Goal: Transaction & Acquisition: Book appointment/travel/reservation

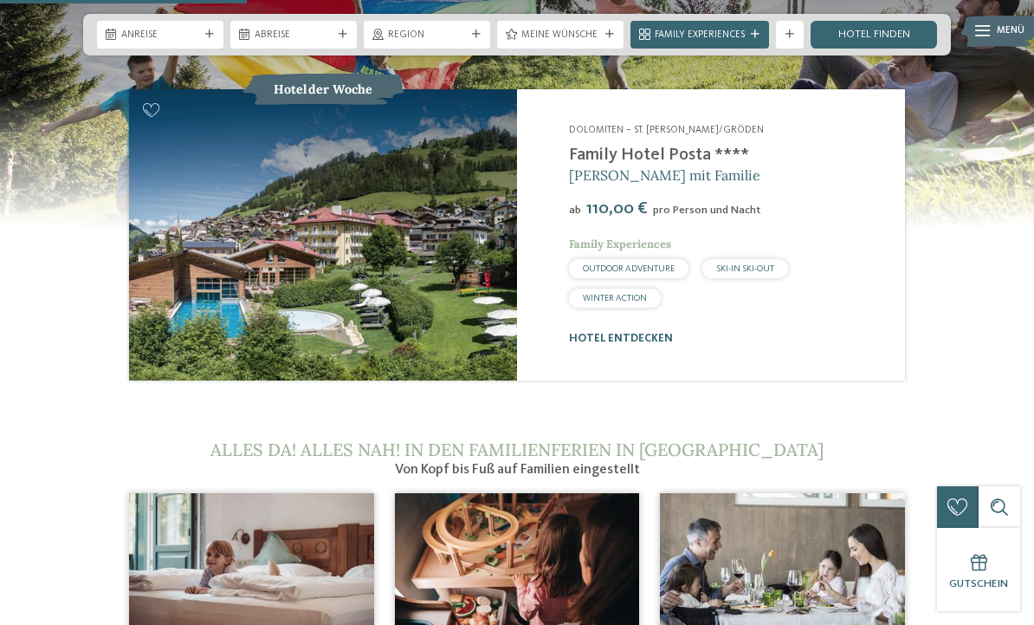
scroll to position [1479, 0]
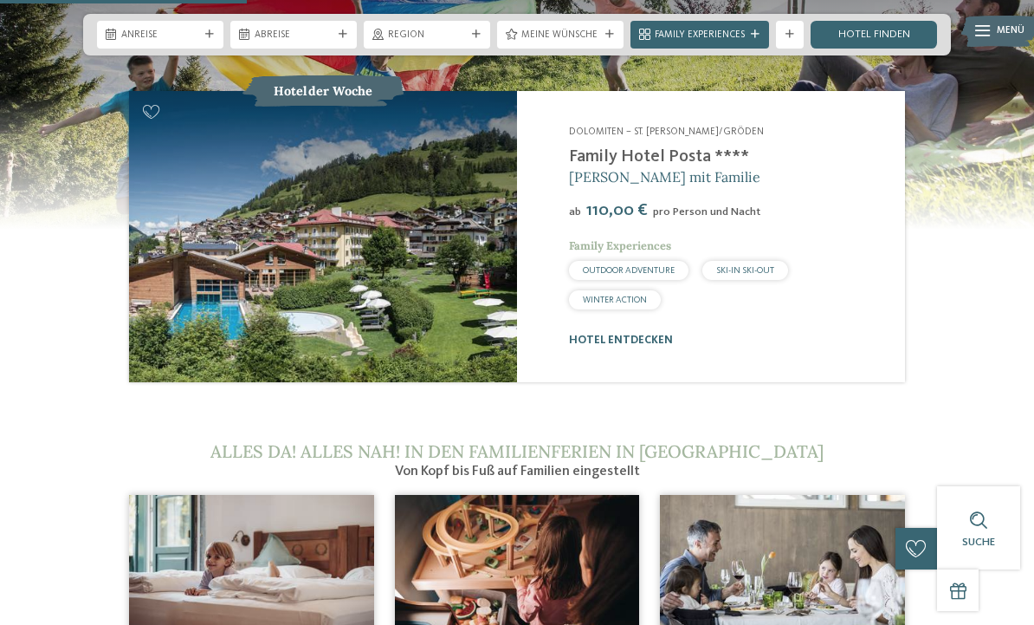
click at [634, 338] on link "Hotel entdecken" at bounding box center [621, 339] width 104 height 11
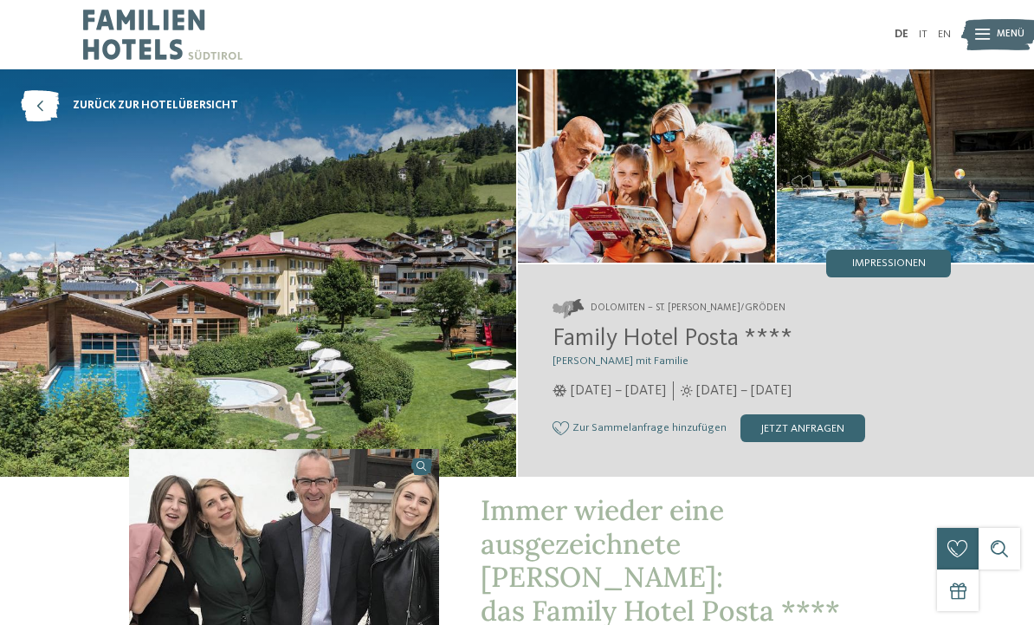
click at [45, 103] on icon at bounding box center [40, 105] width 38 height 31
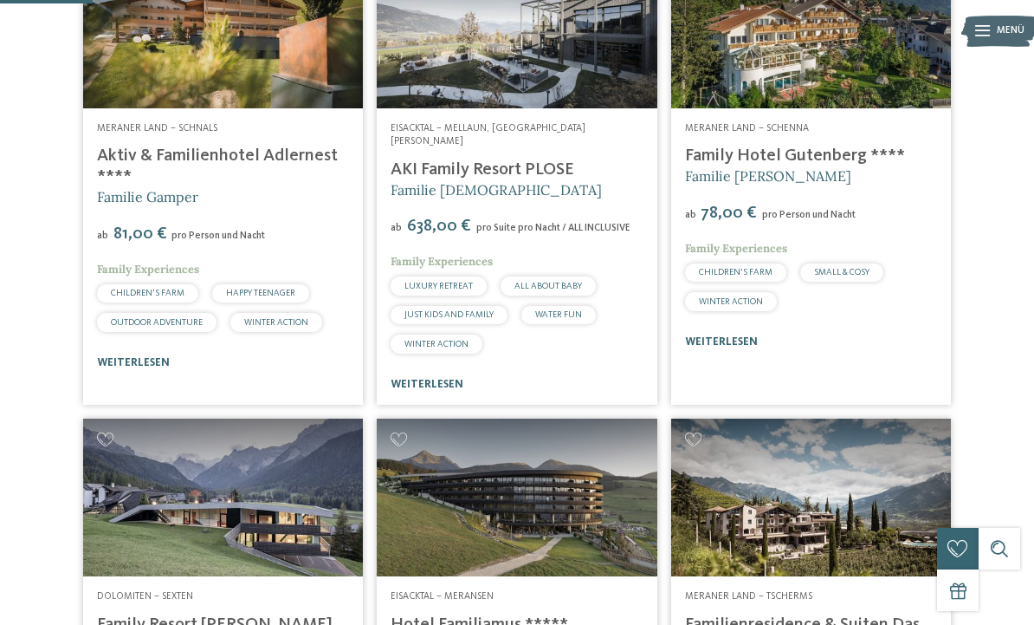
scroll to position [470, 0]
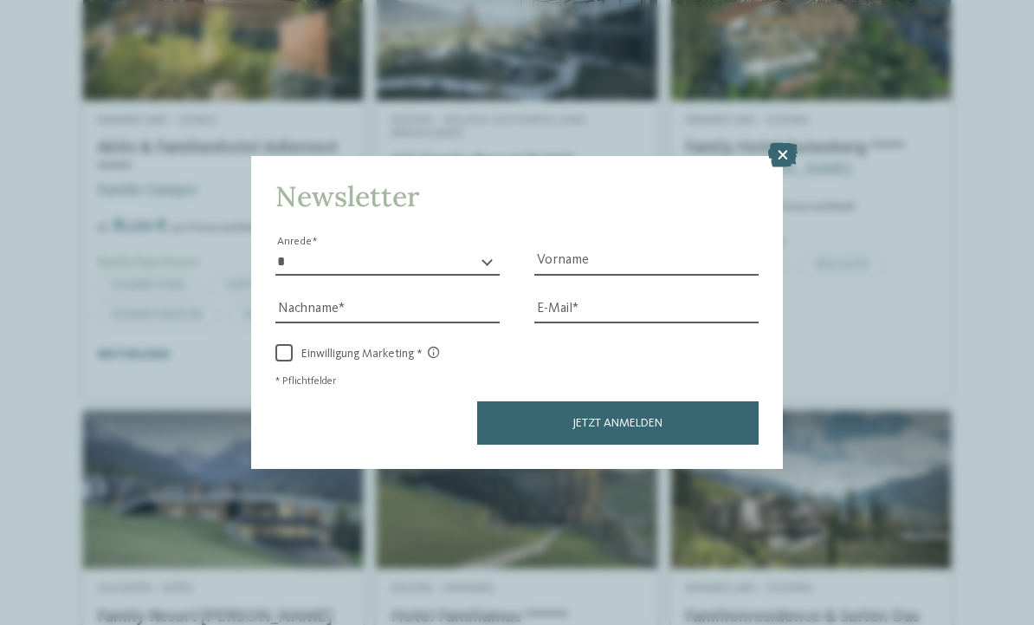
click at [776, 143] on icon at bounding box center [782, 155] width 29 height 24
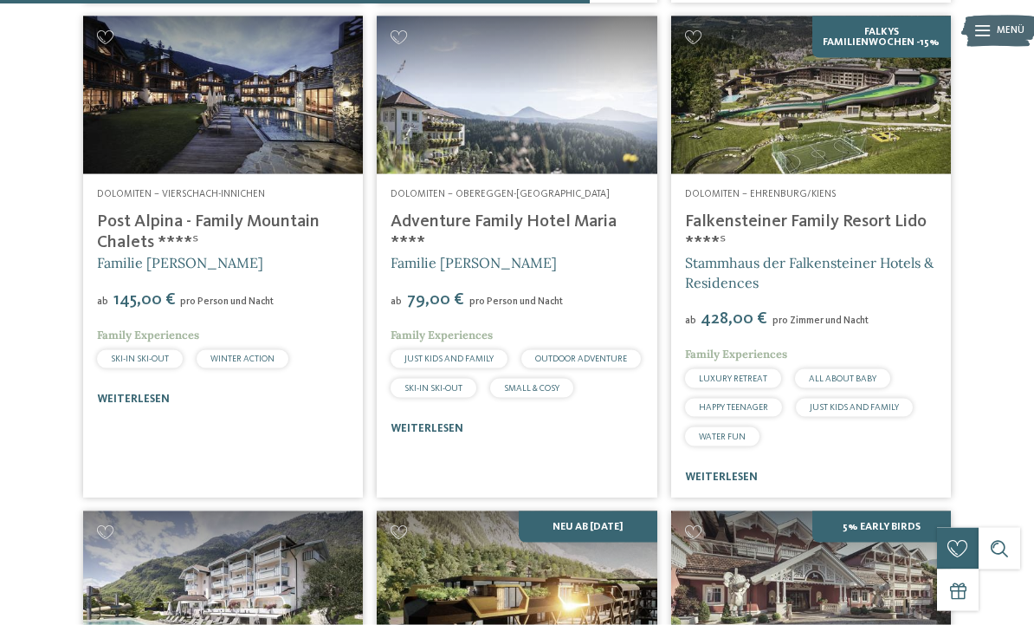
scroll to position [2717, 0]
click at [413, 145] on img at bounding box center [517, 95] width 280 height 158
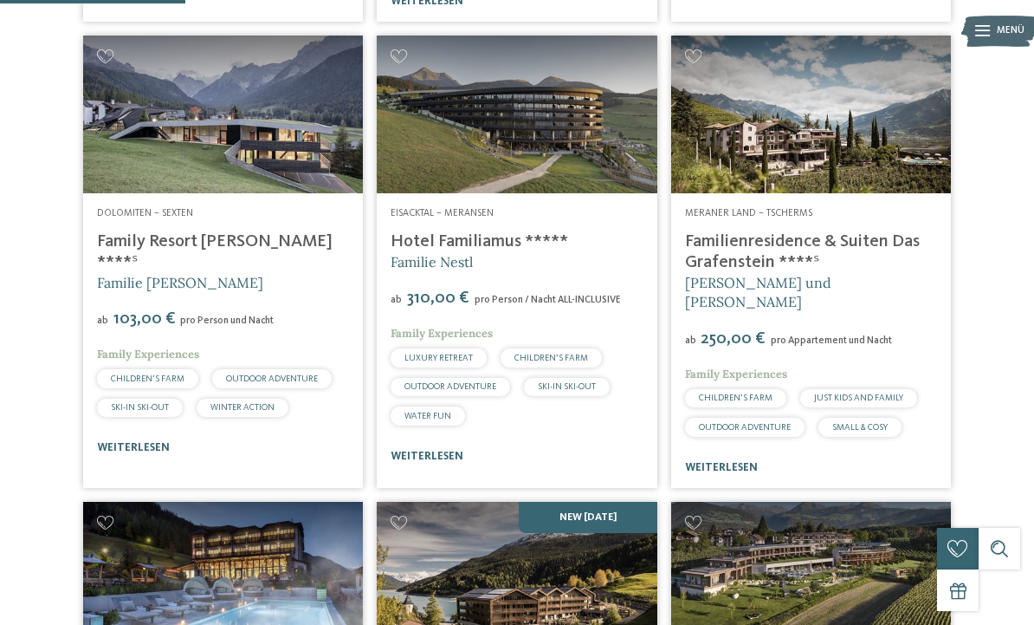
scroll to position [841, 0]
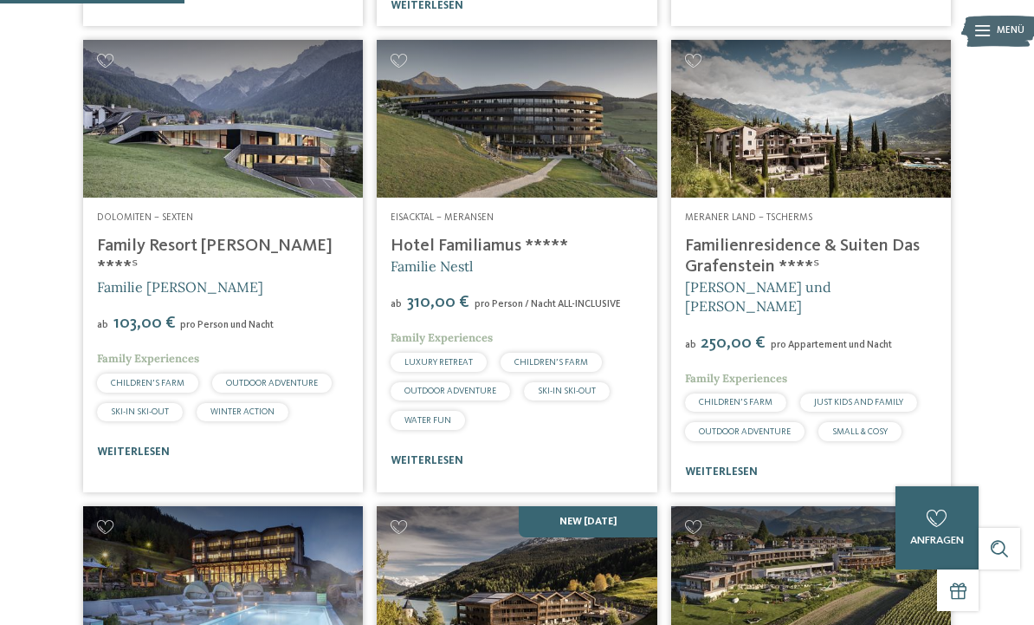
click at [550, 127] on img at bounding box center [517, 119] width 280 height 158
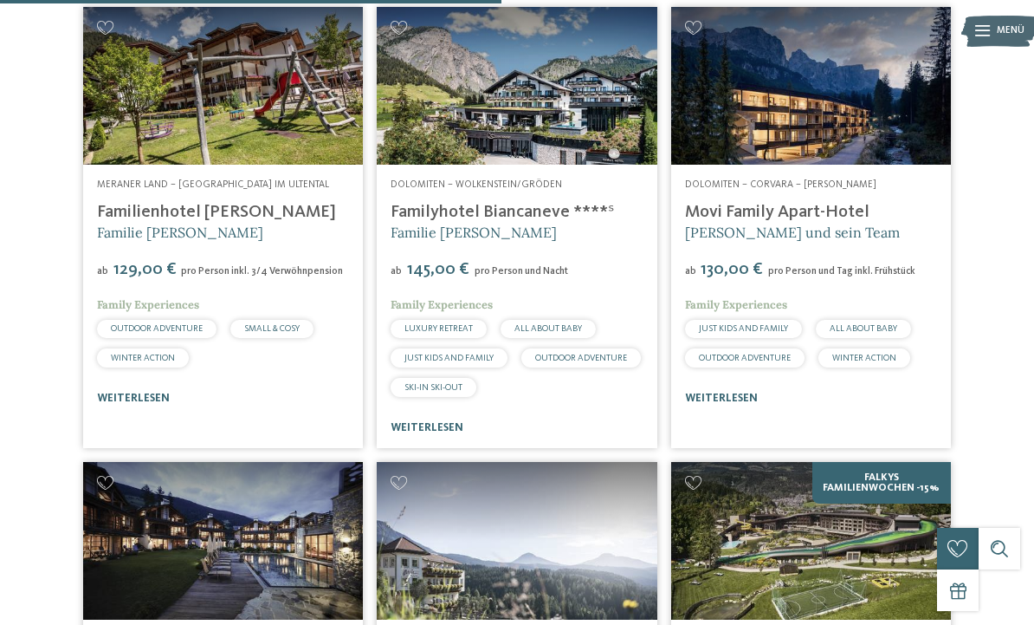
scroll to position [2281, 0]
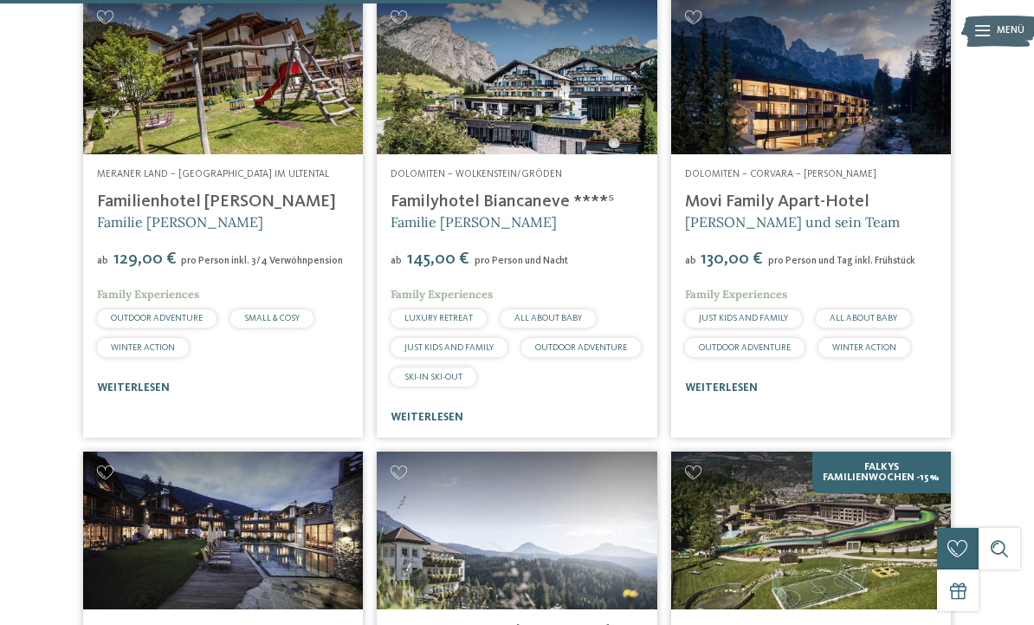
click at [528, 211] on link "Familyhotel Biancaneve ****ˢ" at bounding box center [502, 201] width 223 height 17
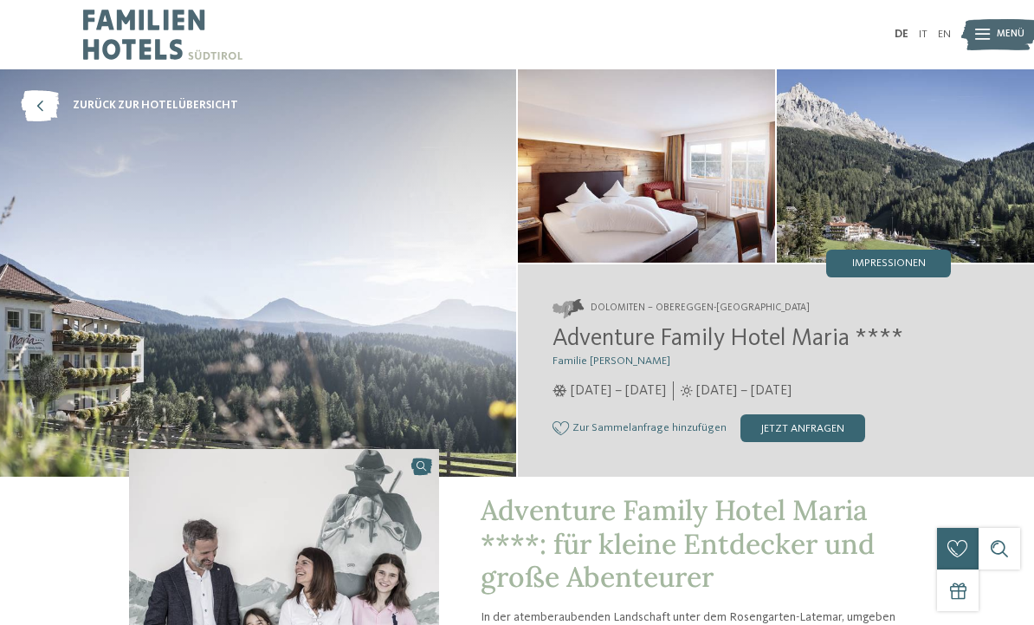
click at [794, 433] on div "jetzt anfragen" at bounding box center [803, 428] width 125 height 28
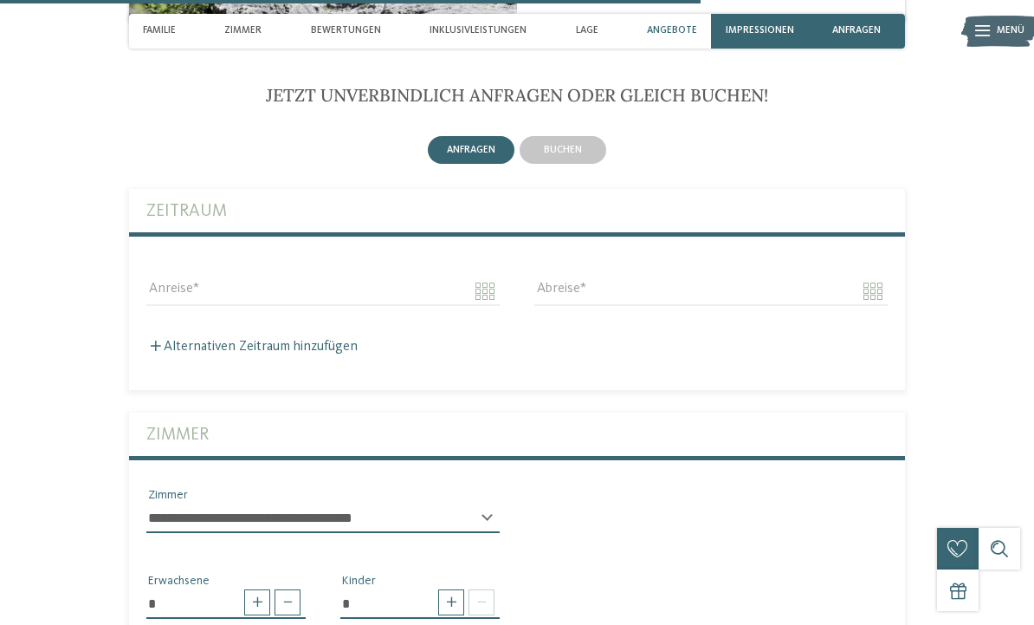
scroll to position [3138, 0]
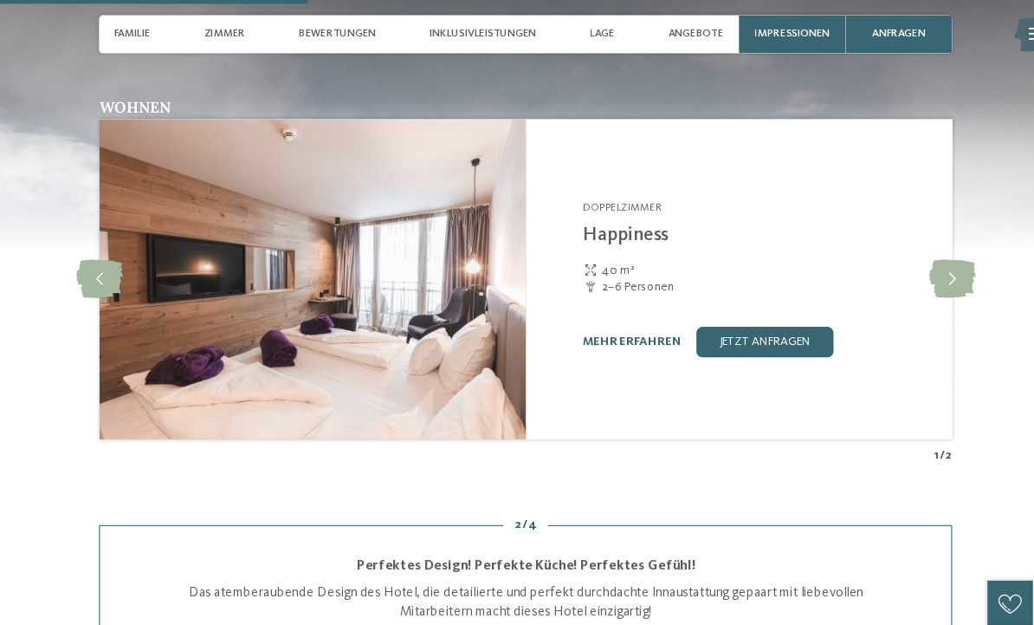
scroll to position [1601, 0]
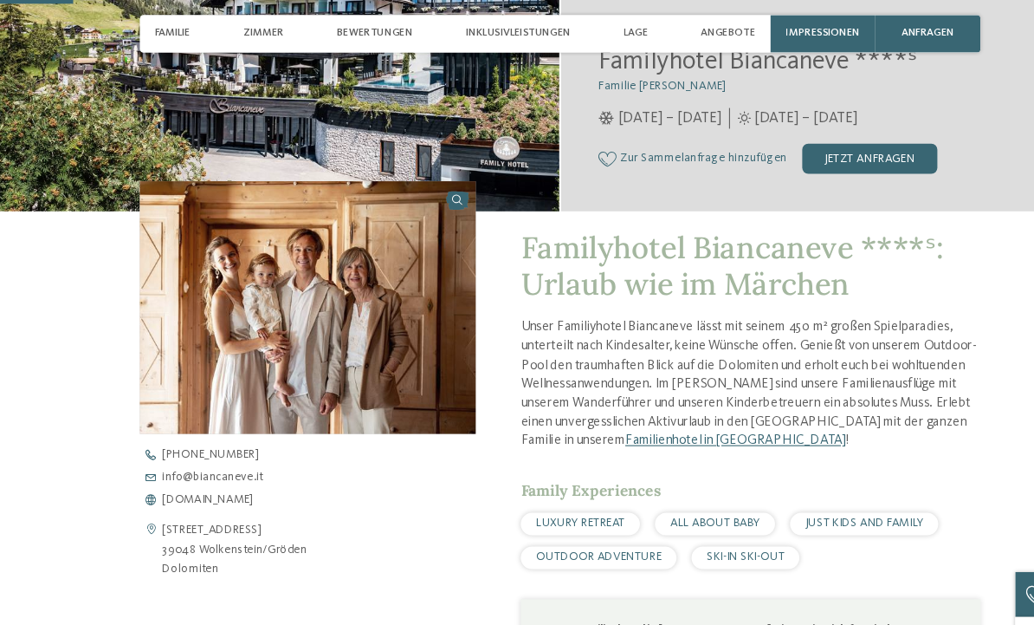
scroll to position [282, 0]
click at [821, 152] on div "jetzt anfragen" at bounding box center [803, 147] width 125 height 28
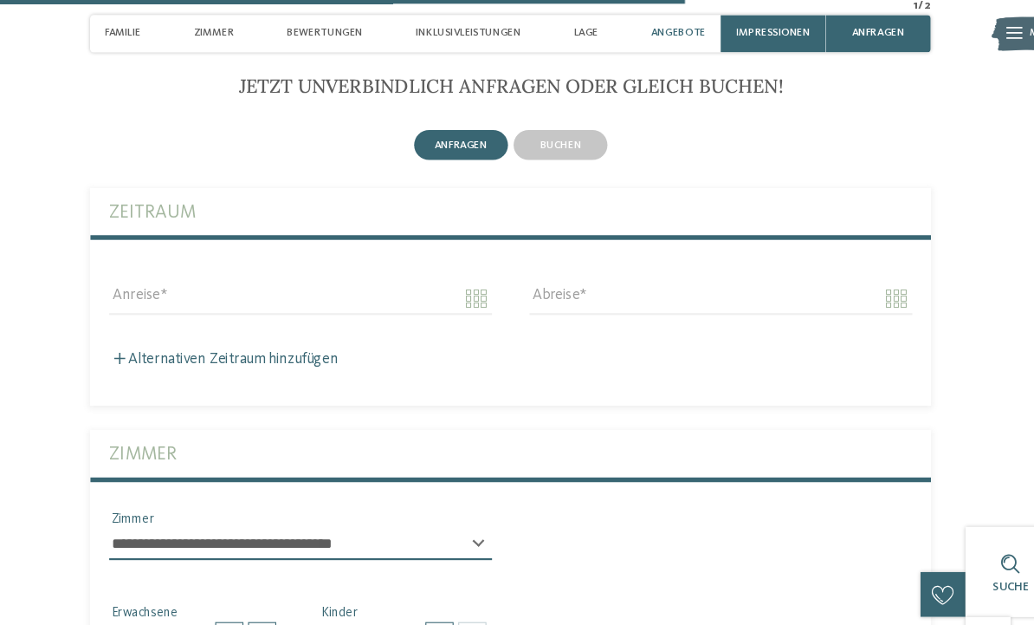
scroll to position [2828, 0]
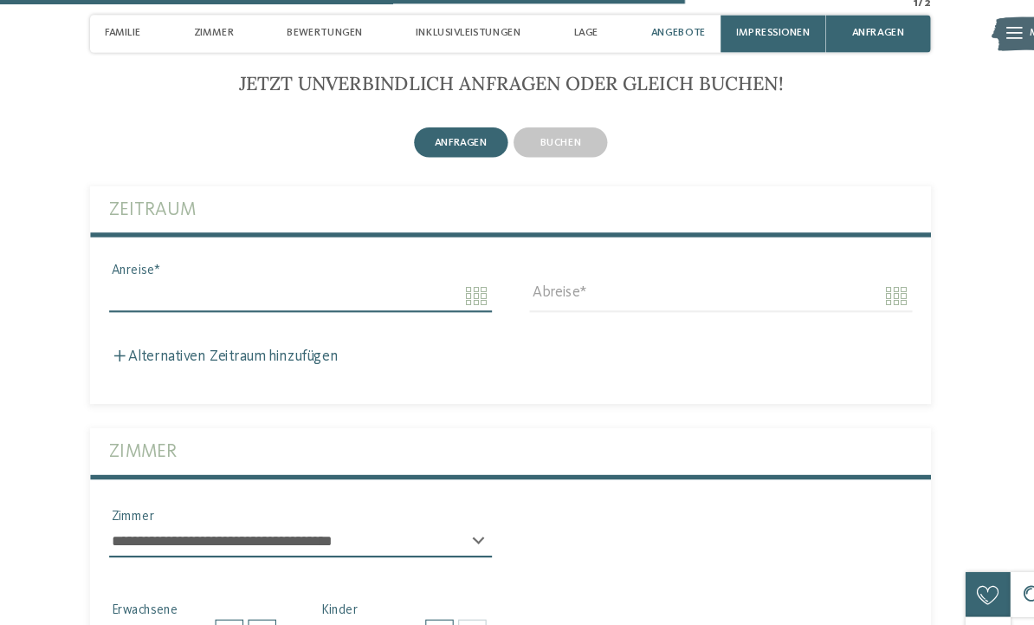
click at [444, 288] on input "Anreise" at bounding box center [322, 272] width 353 height 29
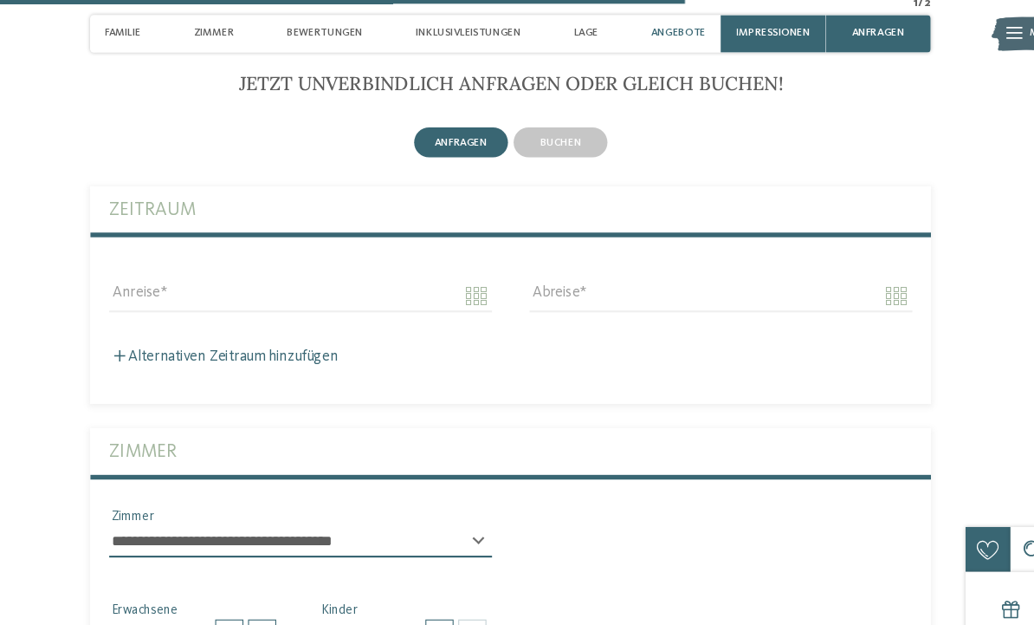
click at [544, 137] on span "buchen" at bounding box center [563, 131] width 38 height 10
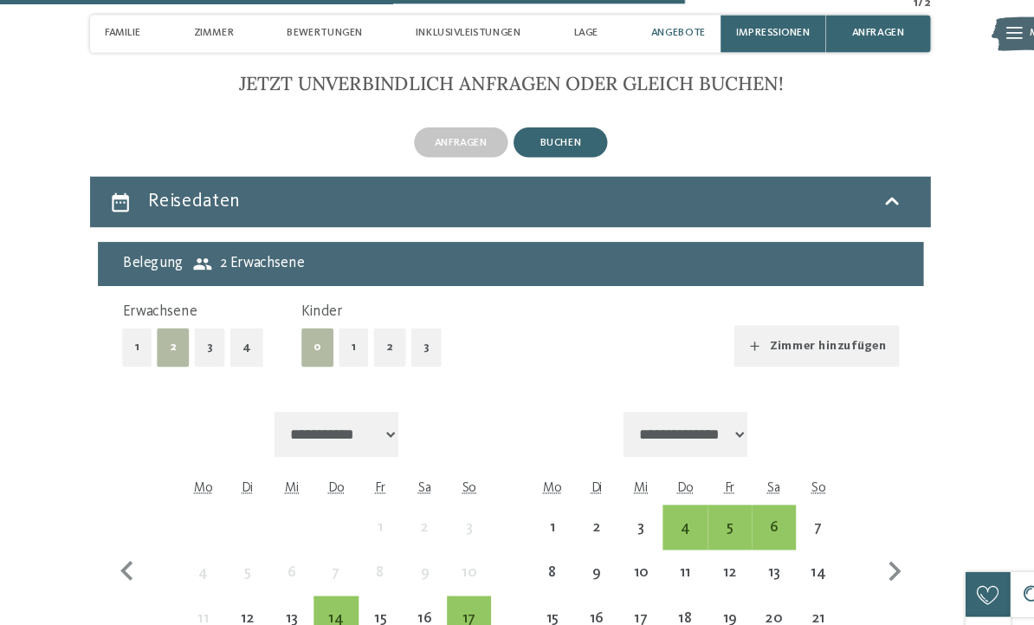
click at [159, 339] on button "1" at bounding box center [172, 321] width 27 height 36
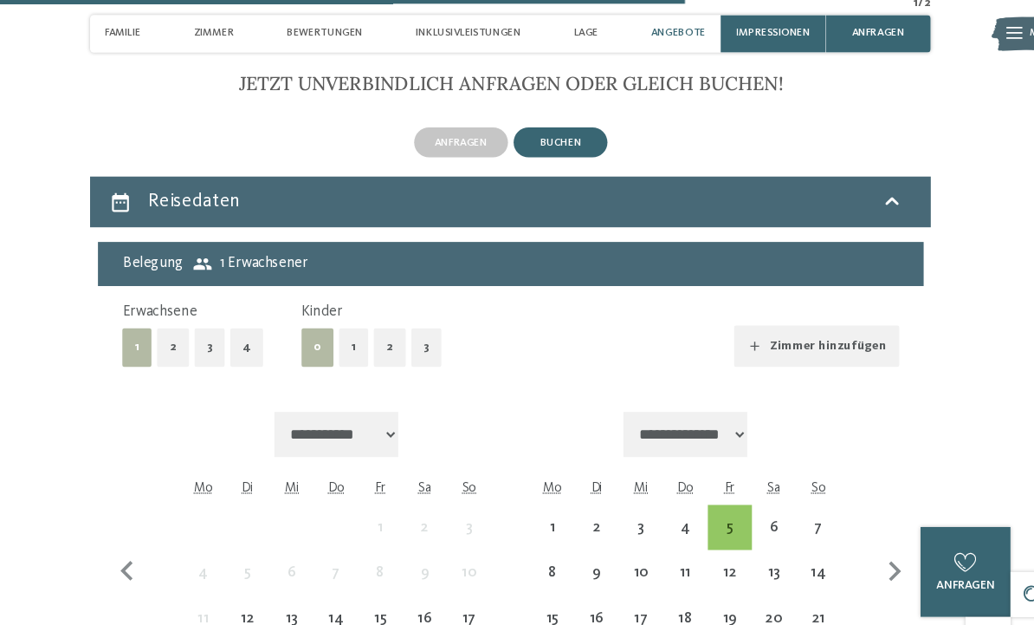
click at [359, 339] on button "1" at bounding box center [372, 321] width 27 height 36
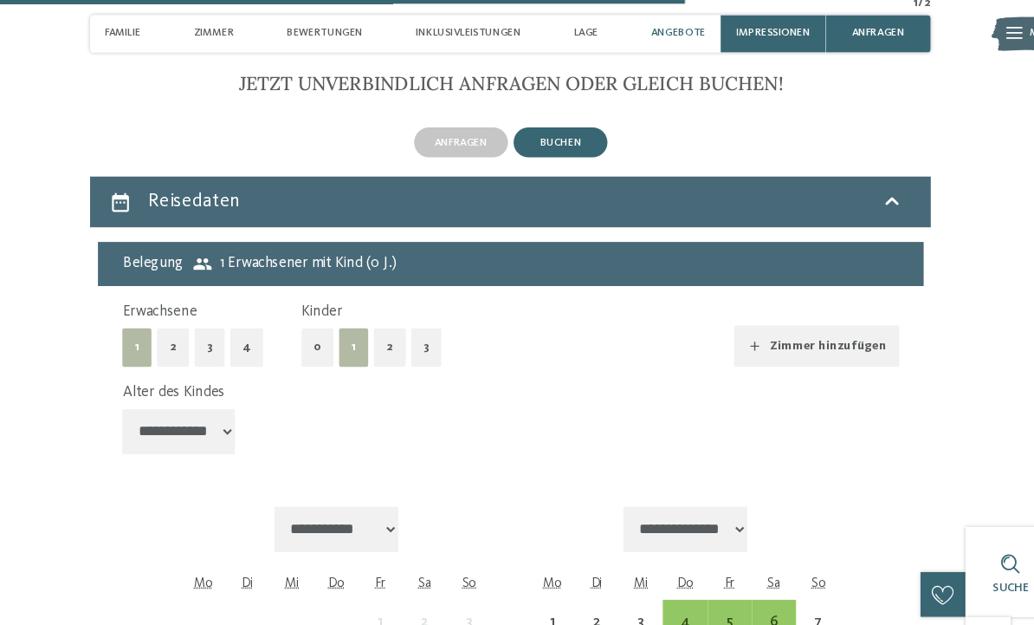
click at [178, 417] on select "**********" at bounding box center [211, 399] width 104 height 42
select select "*"
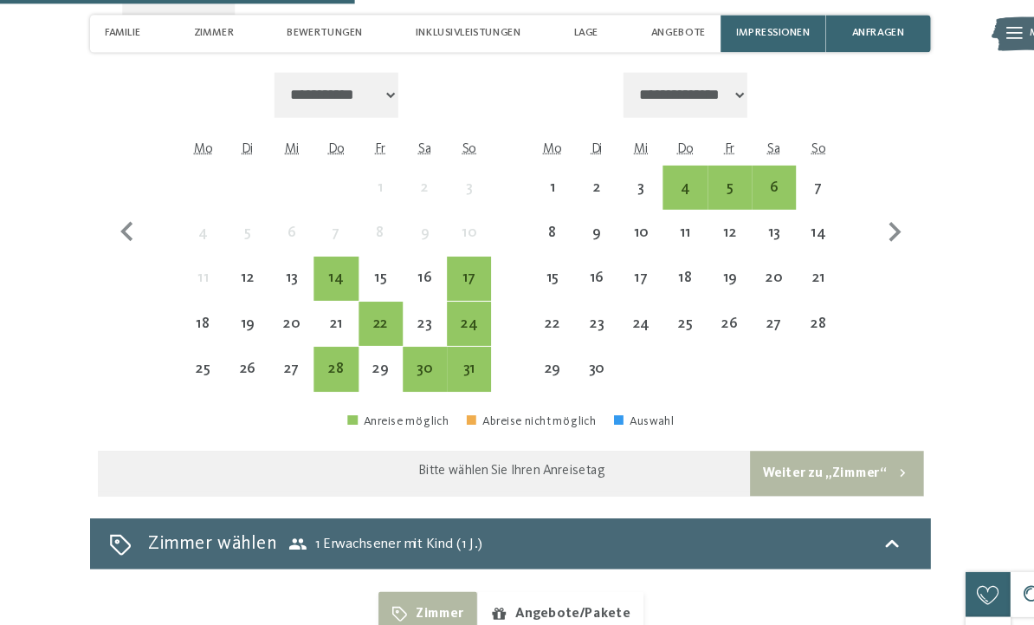
scroll to position [3232, 0]
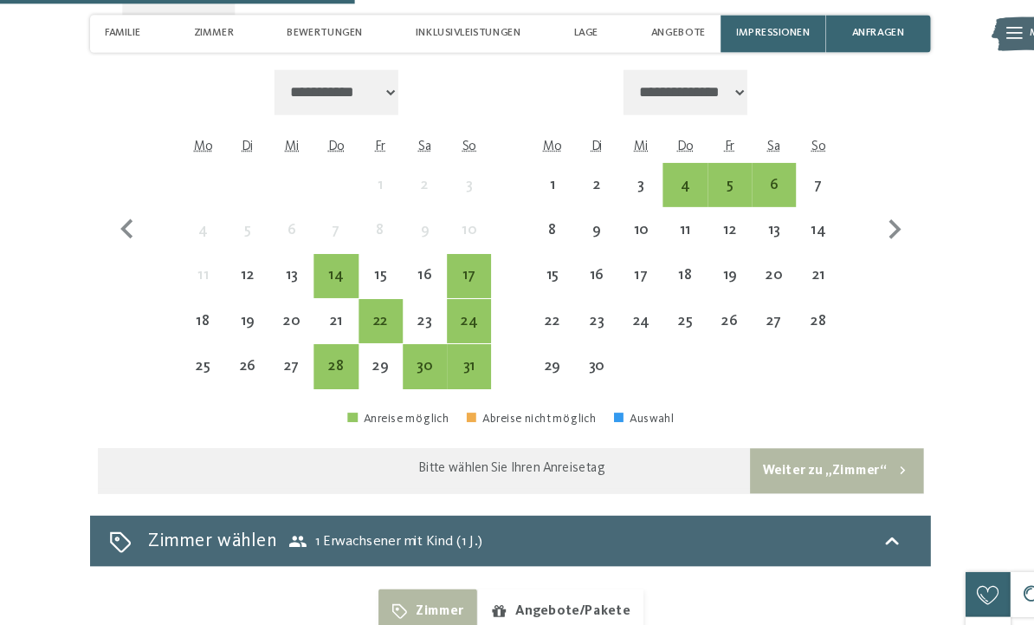
click at [742, 166] on div "6" at bounding box center [760, 182] width 37 height 37
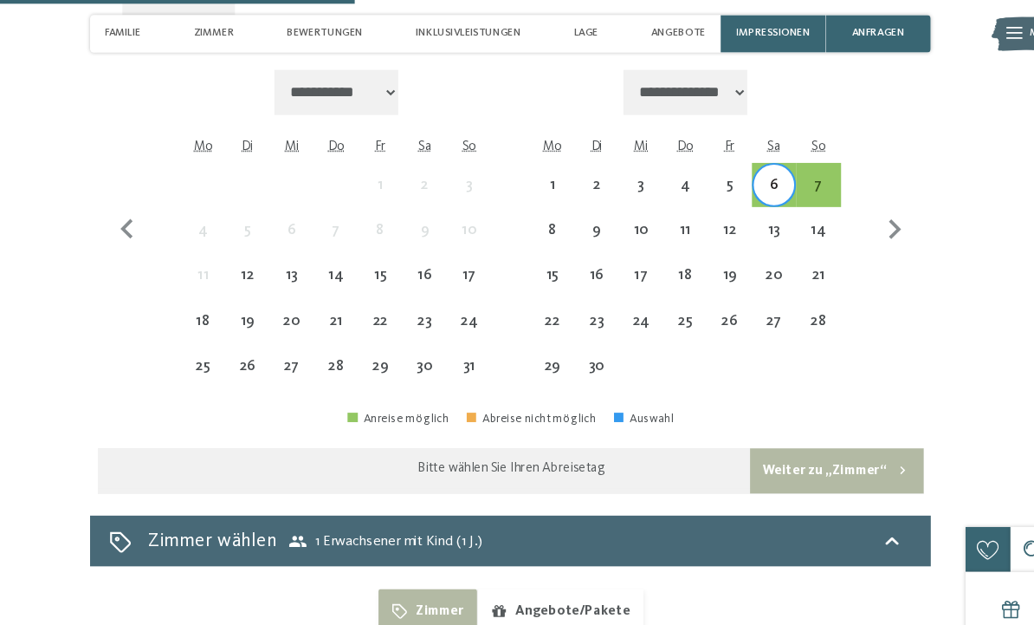
click at [419, 332] on div "30" at bounding box center [437, 349] width 37 height 37
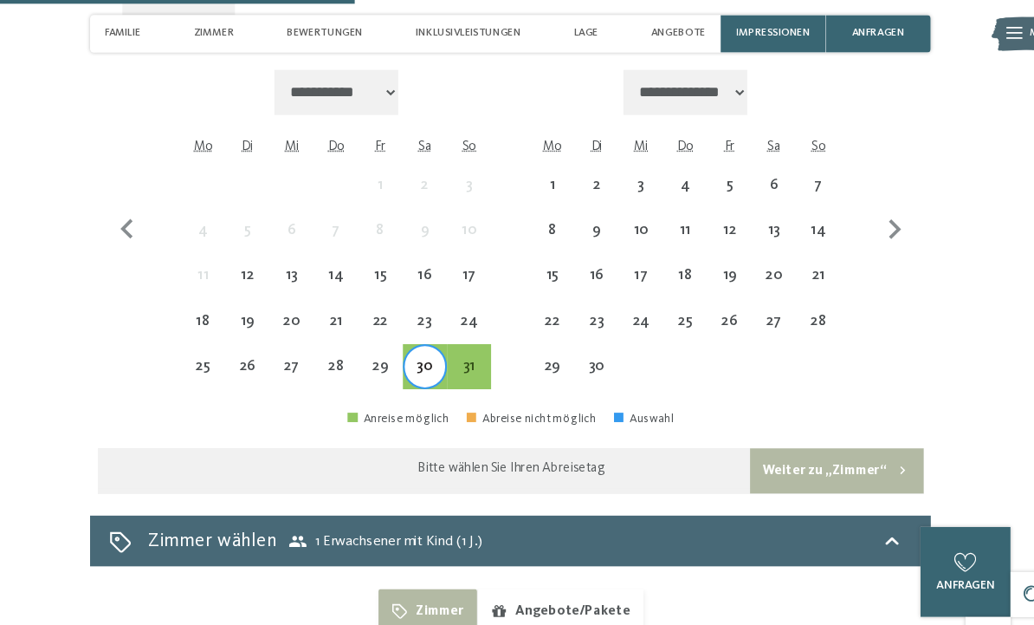
click at [742, 164] on div "6" at bounding box center [760, 182] width 37 height 37
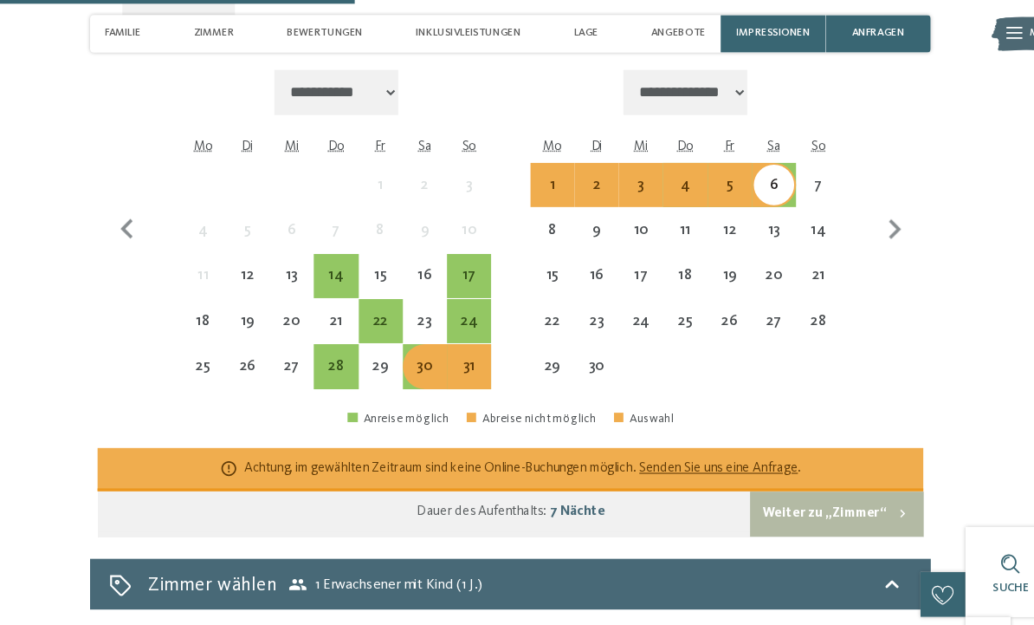
click at [782, 167] on div "7" at bounding box center [800, 182] width 37 height 37
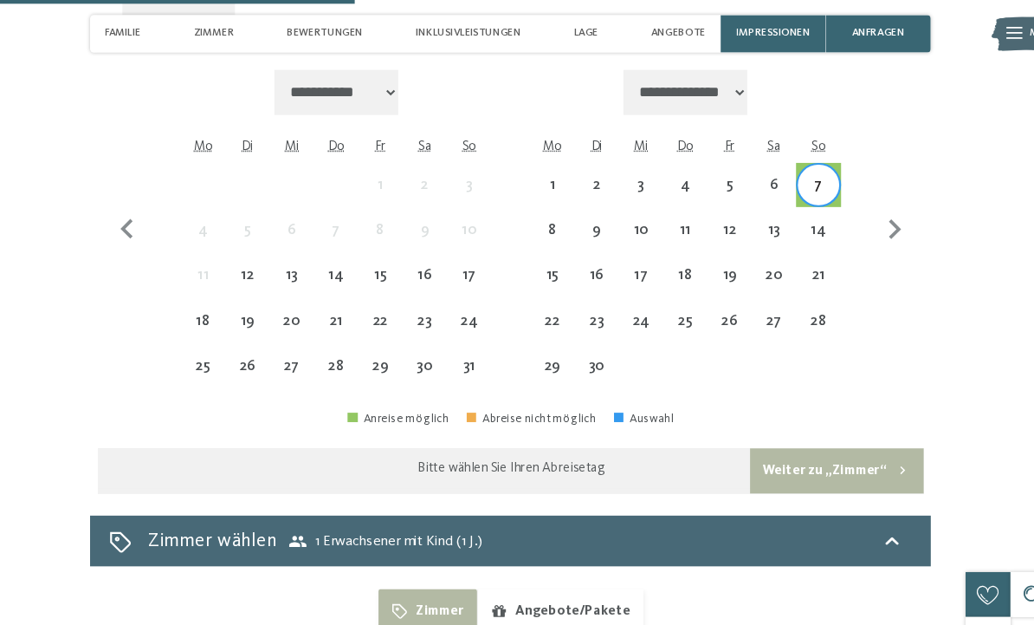
click at [460, 331] on div "31" at bounding box center [478, 349] width 37 height 37
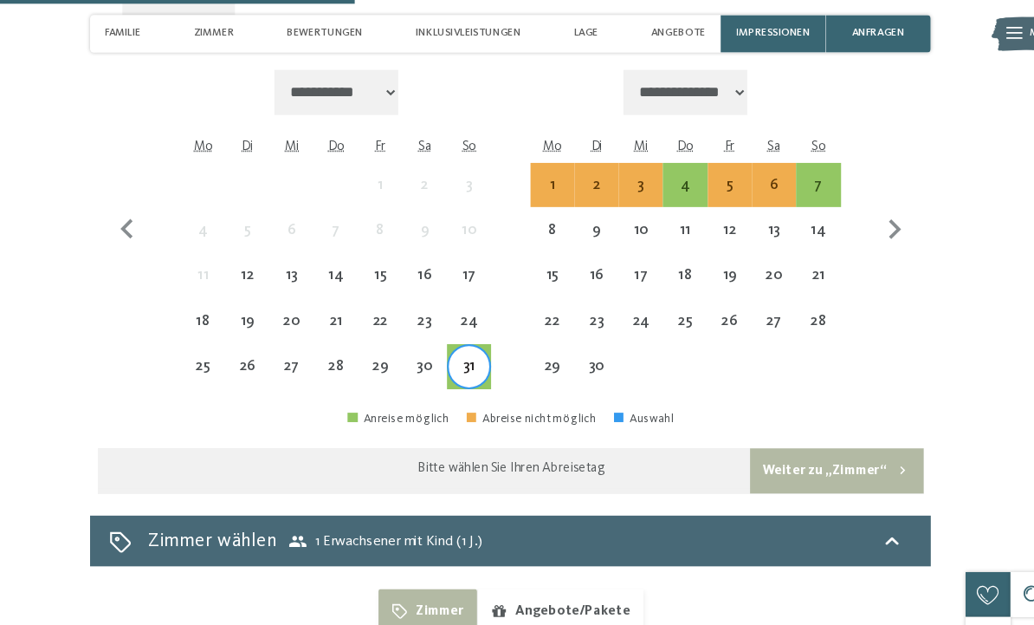
click at [460, 331] on div "31" at bounding box center [478, 349] width 37 height 37
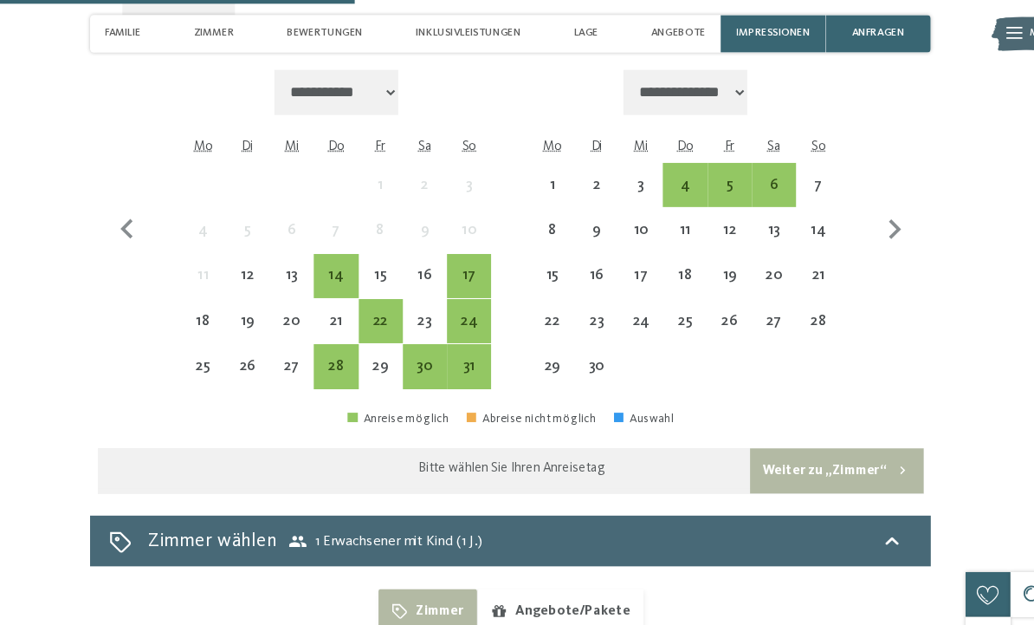
click at [419, 331] on div "30" at bounding box center [437, 349] width 37 height 37
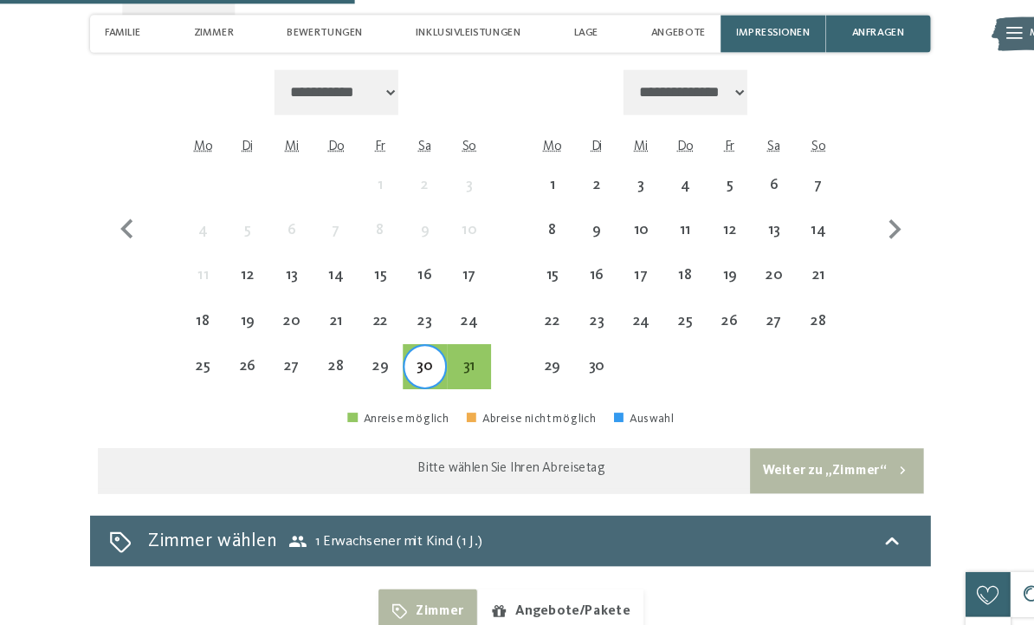
click at [419, 332] on div "30" at bounding box center [437, 349] width 37 height 37
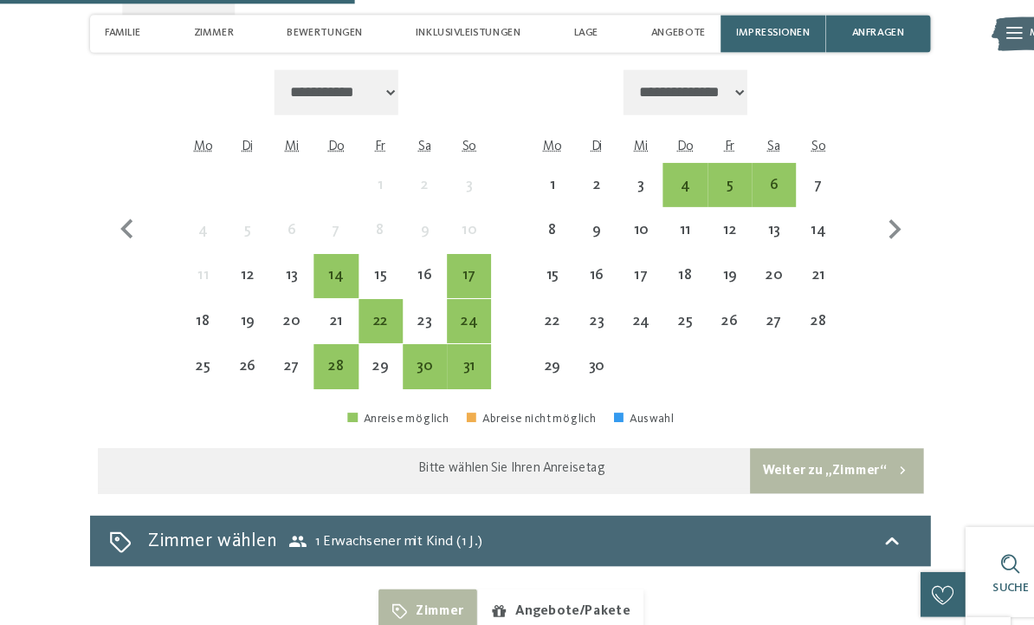
click at [419, 334] on div "30" at bounding box center [437, 349] width 37 height 37
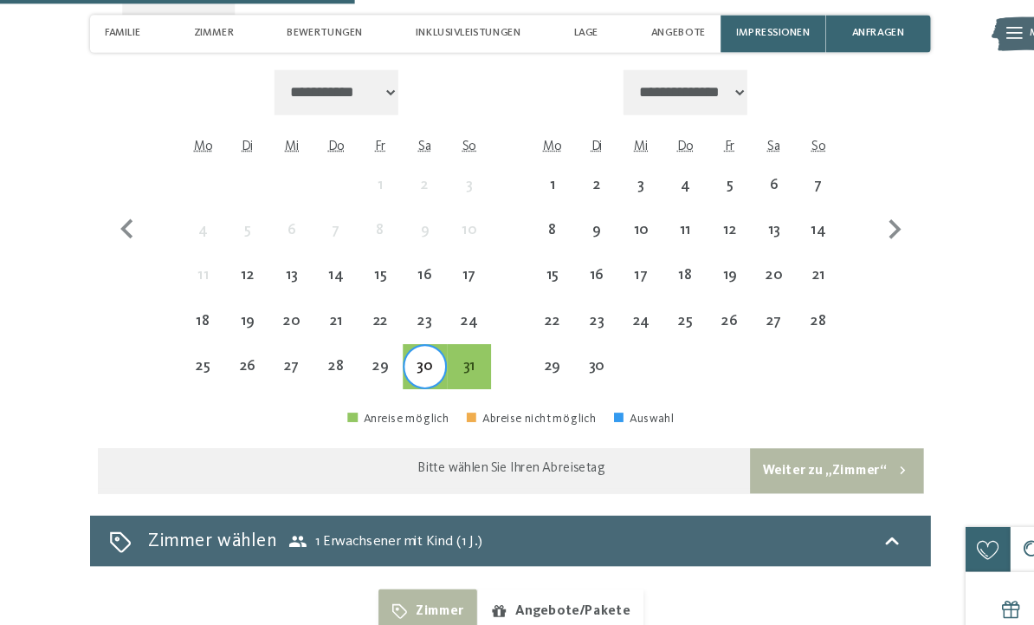
click at [742, 165] on div "6" at bounding box center [760, 182] width 37 height 37
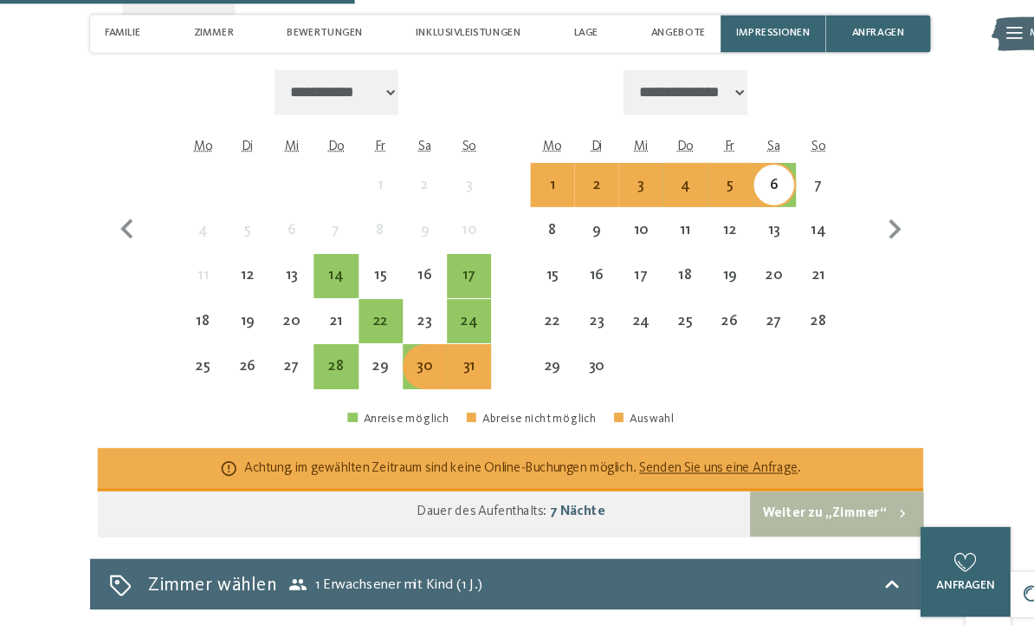
click at [701, 164] on div "5" at bounding box center [719, 182] width 37 height 37
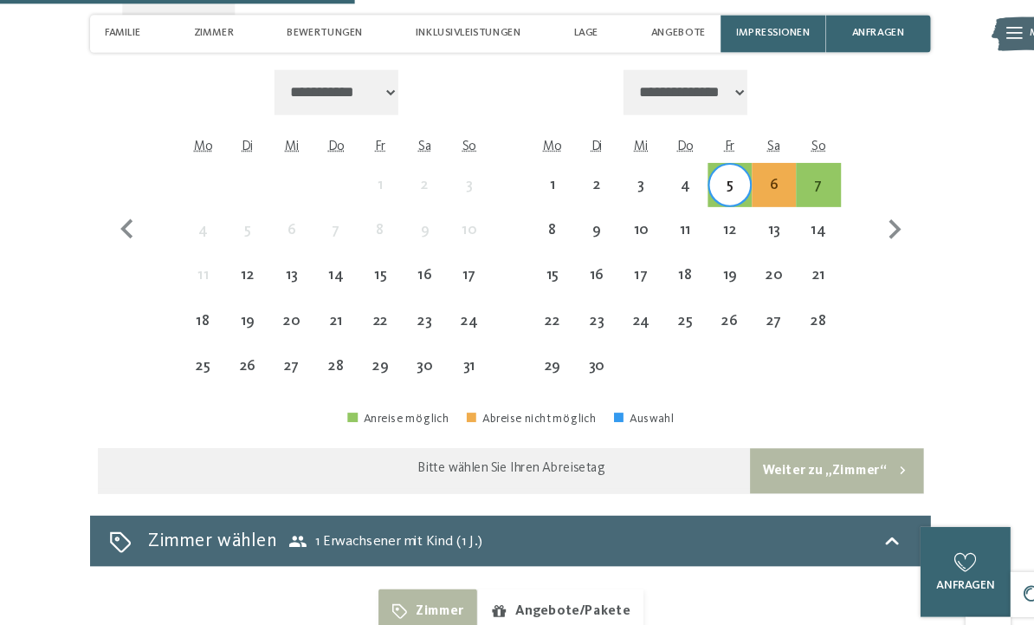
click at [419, 337] on div "30" at bounding box center [437, 349] width 37 height 37
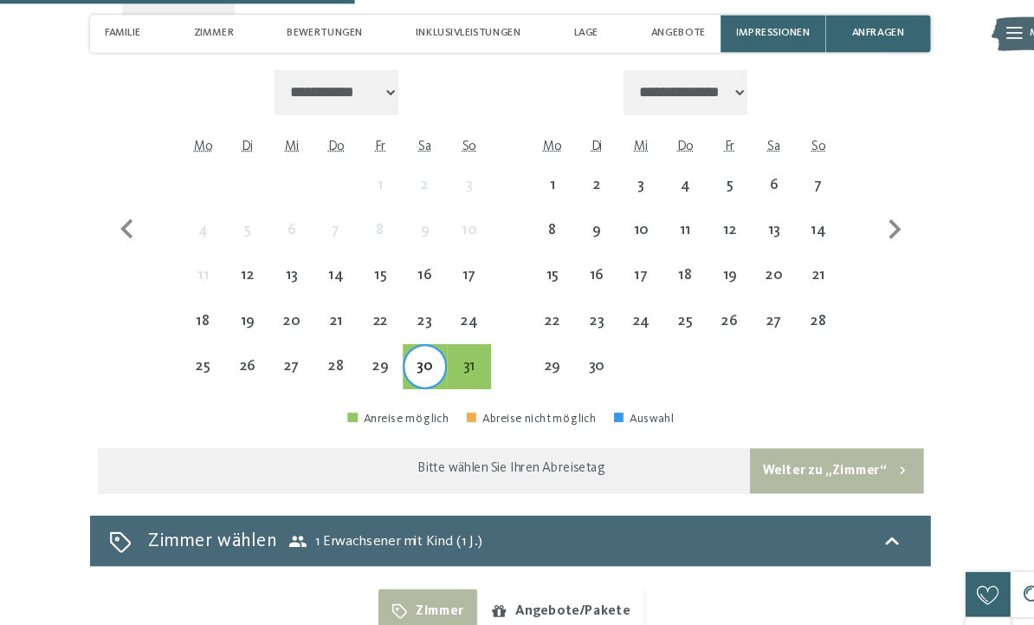
click at [460, 331] on div "31" at bounding box center [478, 349] width 37 height 37
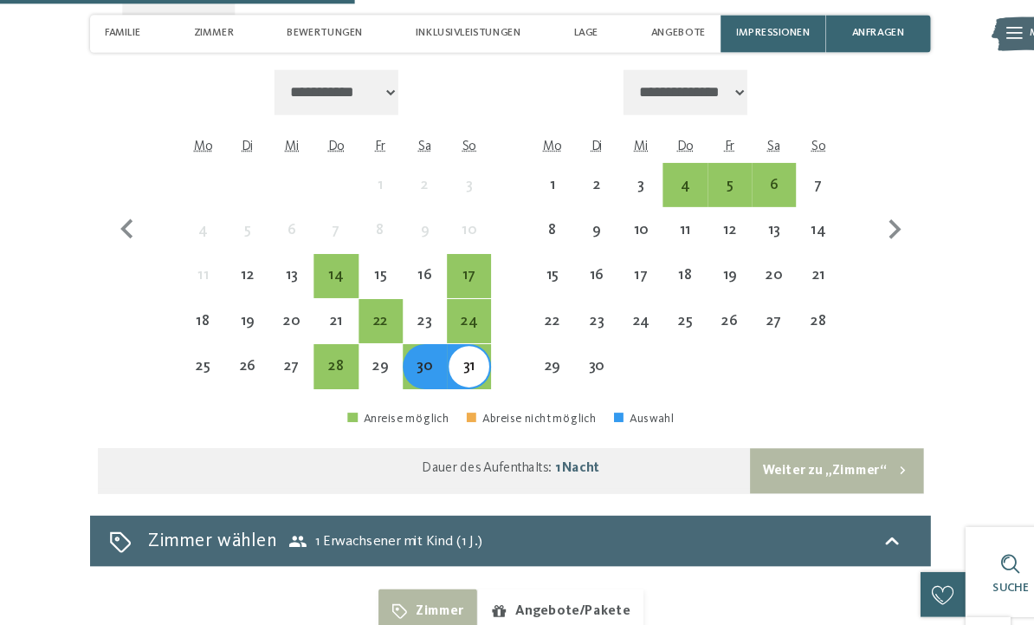
click at [460, 333] on div "31" at bounding box center [478, 349] width 37 height 37
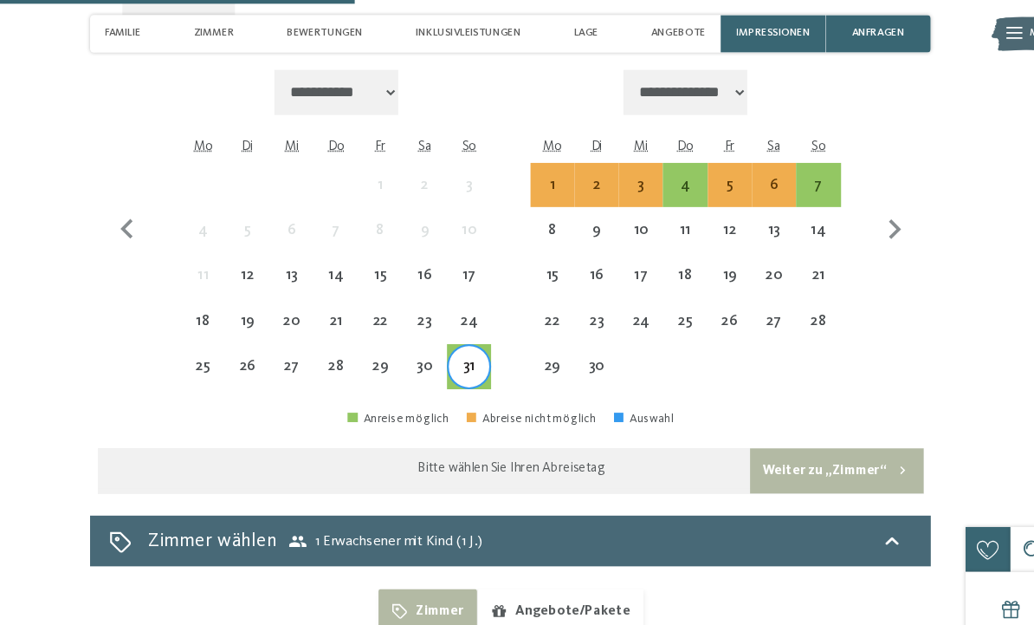
click at [782, 156] on div "7" at bounding box center [800, 170] width 37 height 37
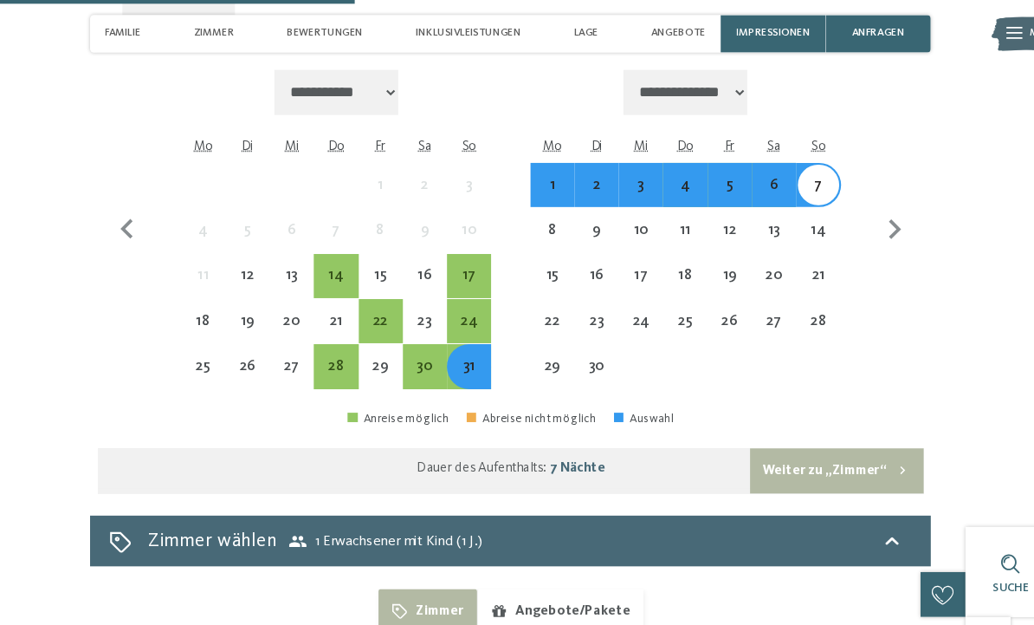
click at [419, 332] on div "30" at bounding box center [437, 349] width 37 height 37
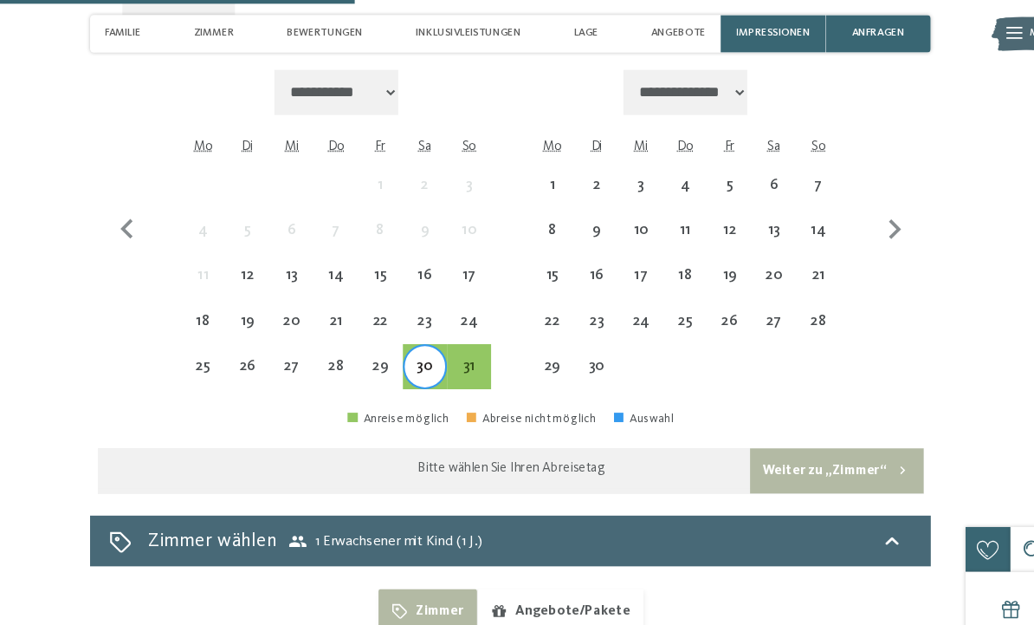
click at [782, 164] on div "7" at bounding box center [800, 182] width 37 height 37
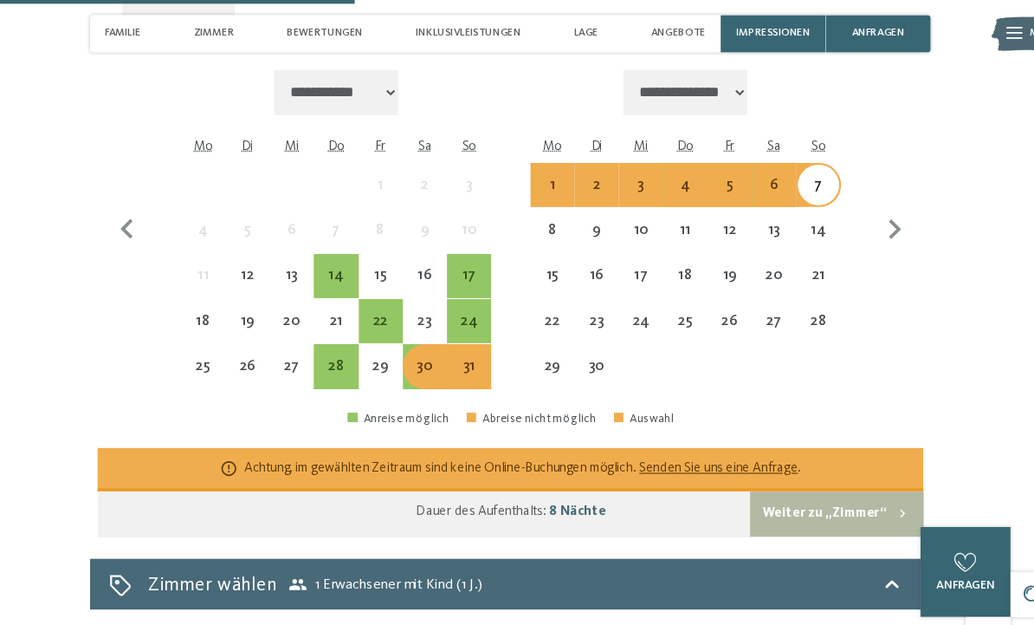
click at [742, 156] on div "6" at bounding box center [760, 170] width 37 height 37
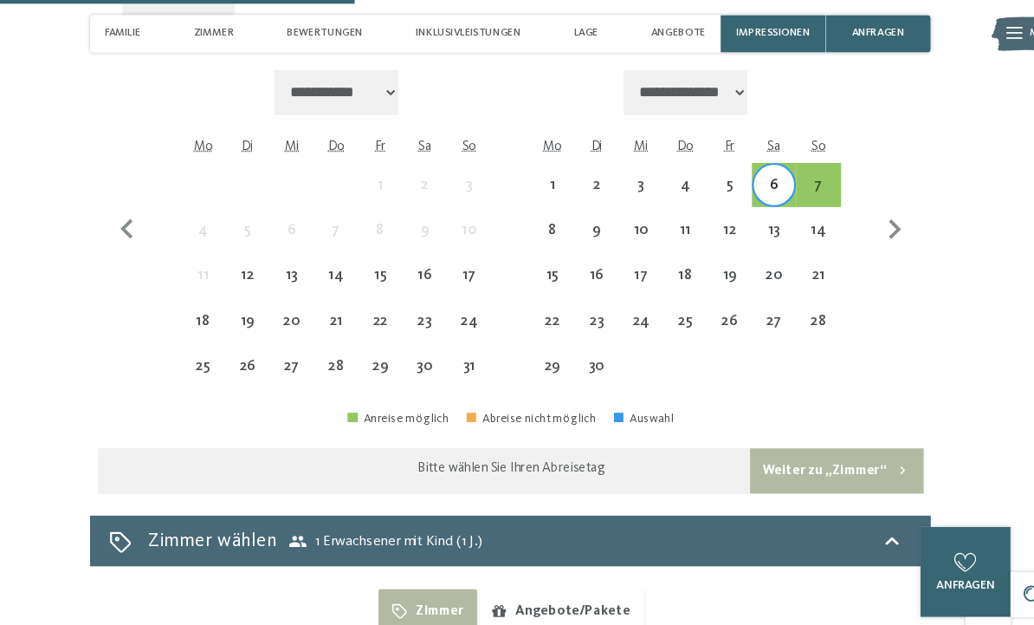
click at [419, 331] on div "30" at bounding box center [437, 349] width 37 height 37
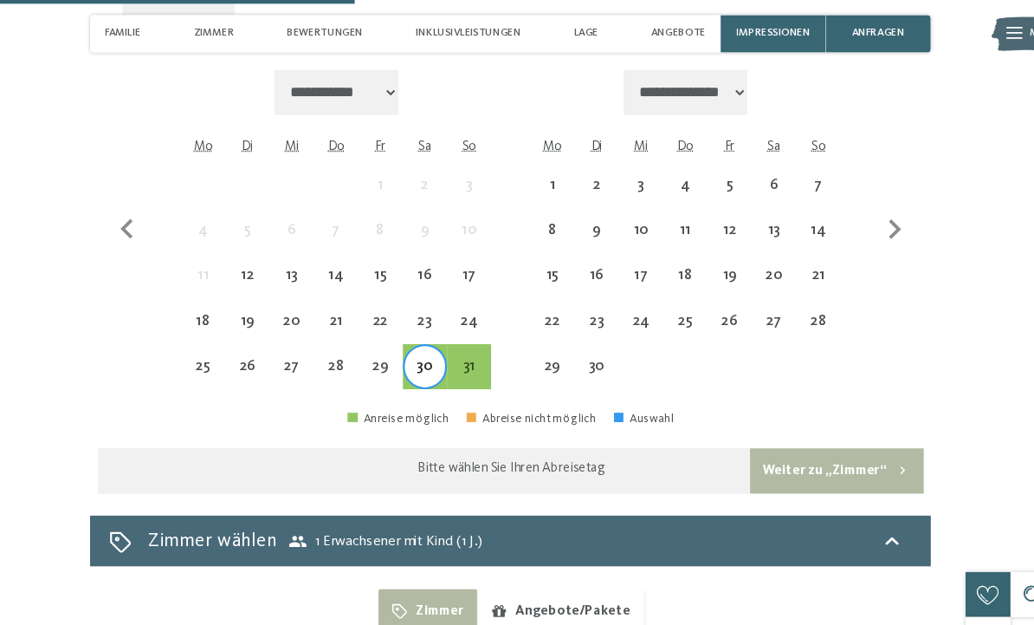
click at [742, 152] on div "6" at bounding box center [760, 170] width 37 height 37
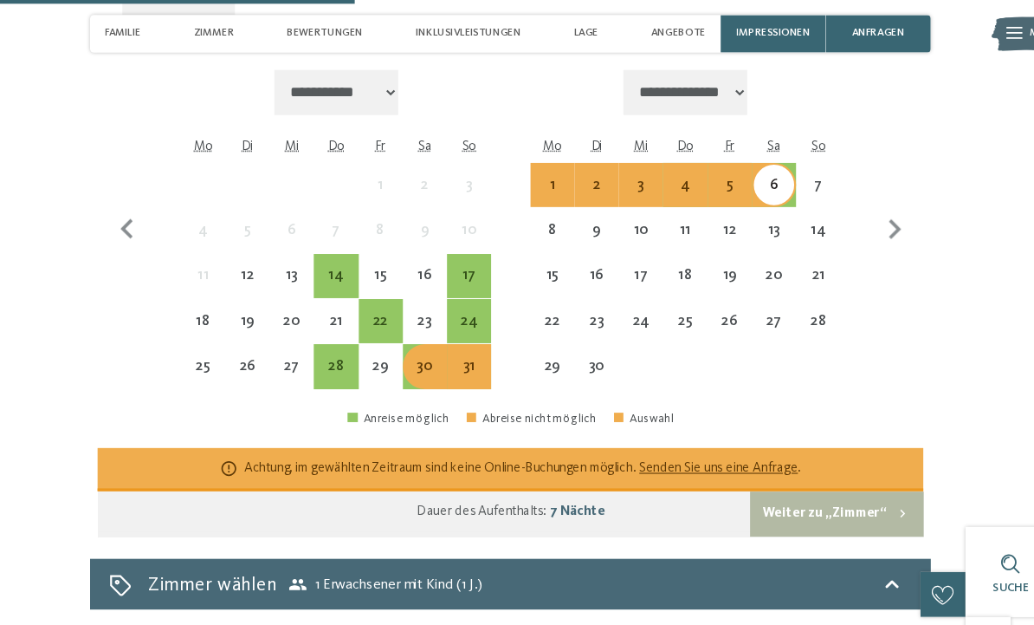
click at [460, 337] on div "31" at bounding box center [478, 349] width 37 height 37
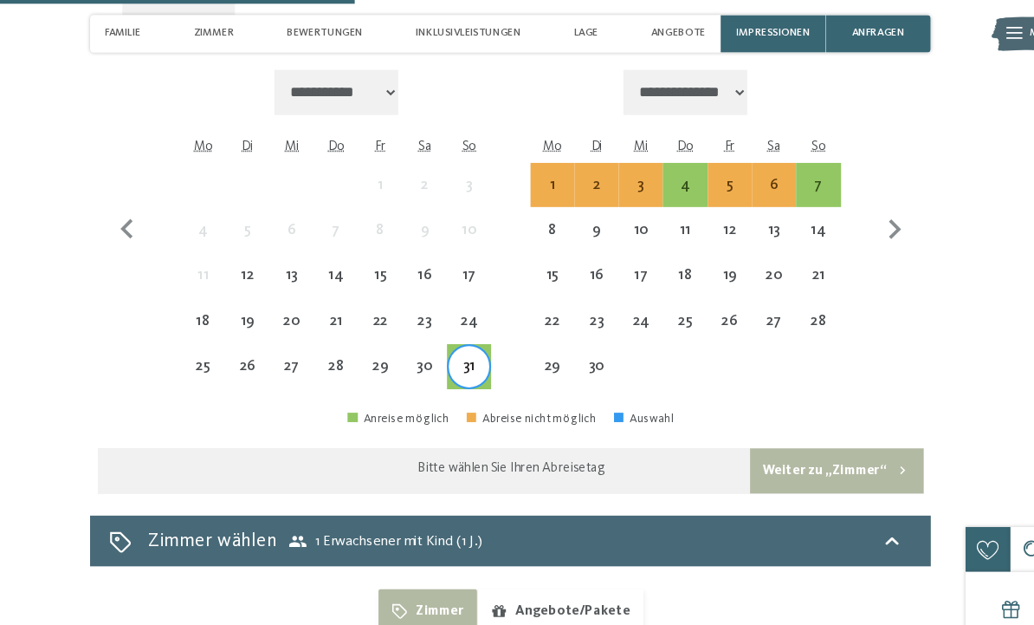
click at [782, 164] on div "7" at bounding box center [800, 182] width 37 height 37
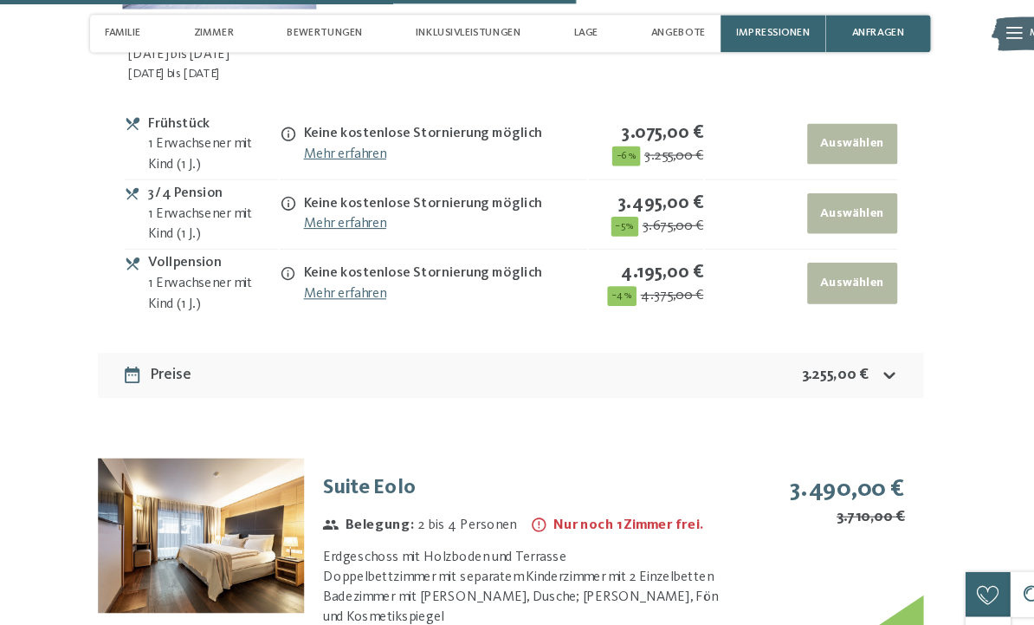
scroll to position [4283, 0]
click at [304, 189] on icon at bounding box center [312, 188] width 16 height 16
click at [326, 208] on link "Mehr erfahren" at bounding box center [364, 206] width 76 height 14
click at [304, 183] on div at bounding box center [312, 188] width 16 height 20
click at [304, 189] on icon at bounding box center [312, 188] width 16 height 16
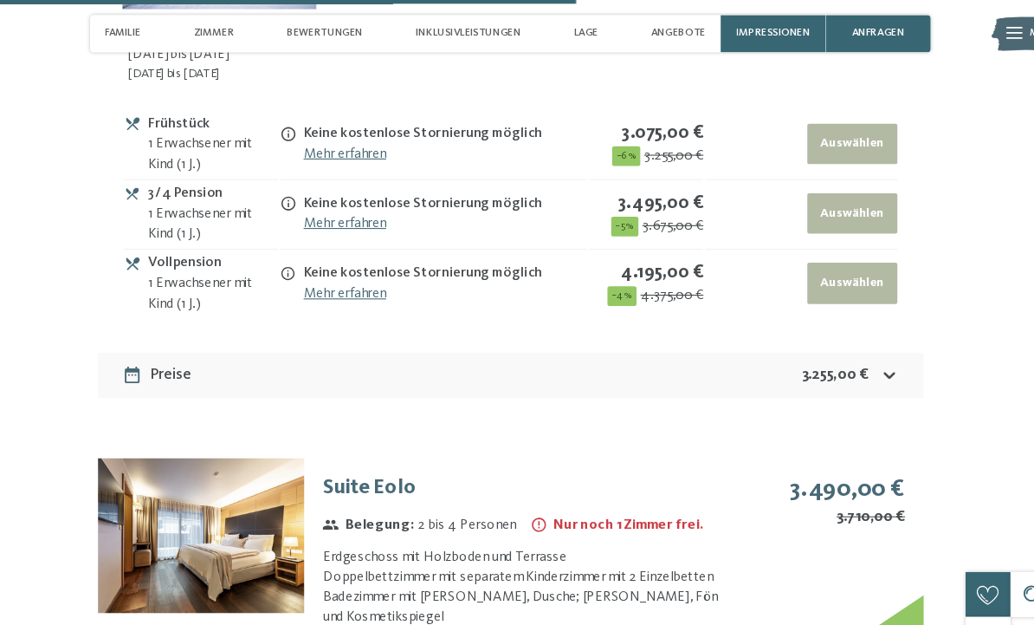
click at [245, 191] on div "1 Erwachsener mit Kind (1 J.)" at bounding box center [243, 207] width 120 height 37
click at [183, 197] on div "1 Erwachsener mit Kind (1 J.)" at bounding box center [243, 207] width 120 height 37
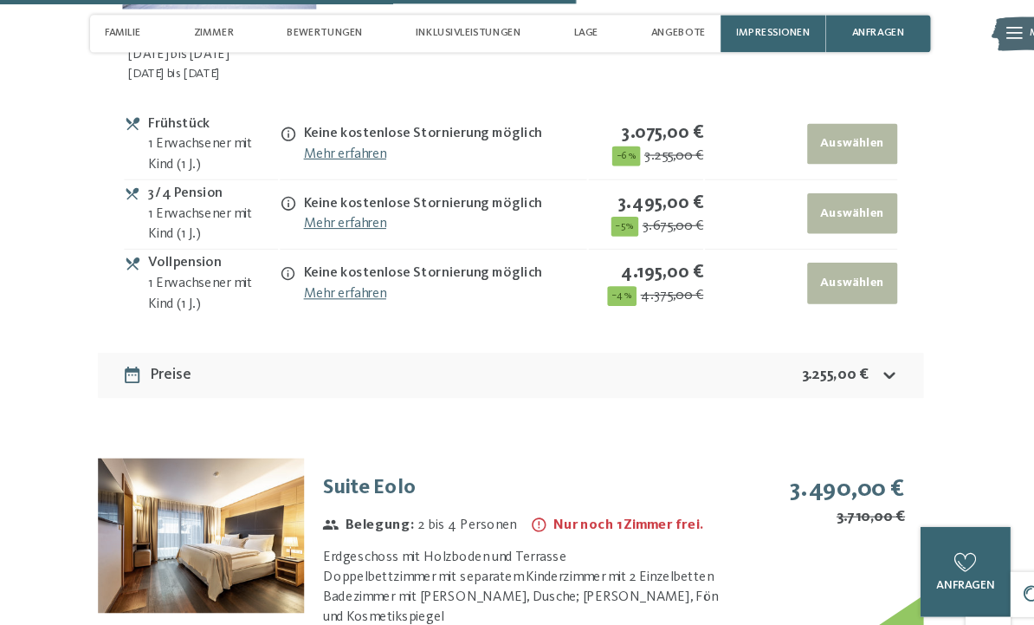
click at [250, 122] on div "Frühstück" at bounding box center [243, 115] width 120 height 20
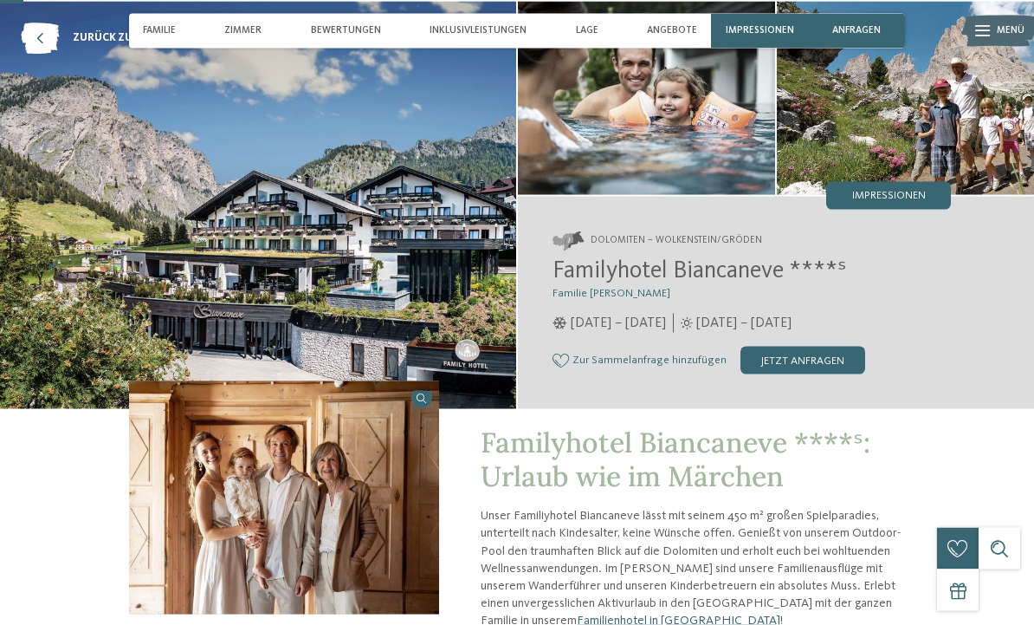
scroll to position [0, 0]
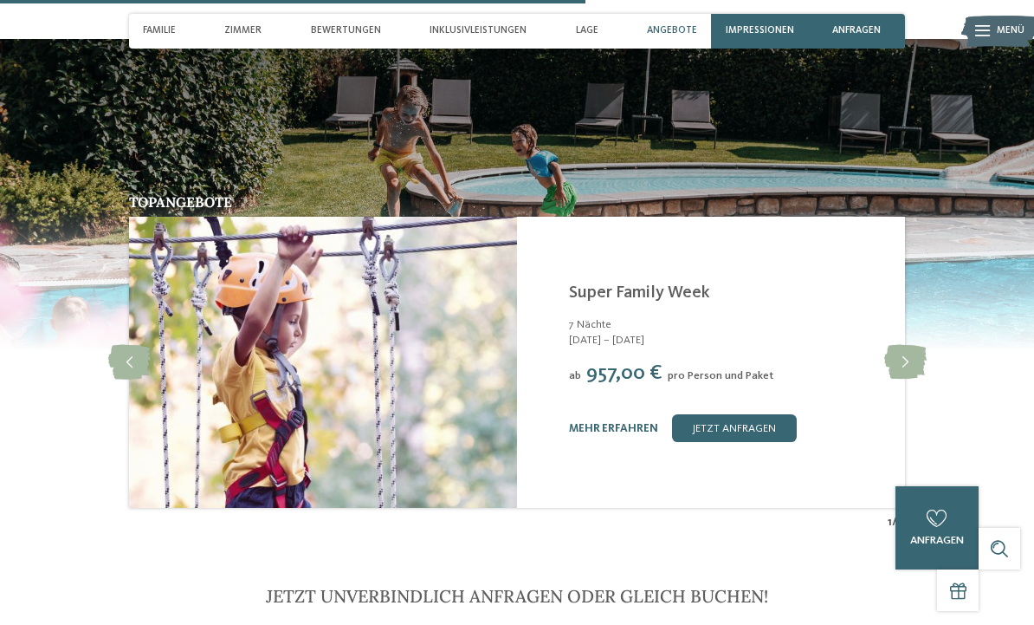
scroll to position [2708, 0]
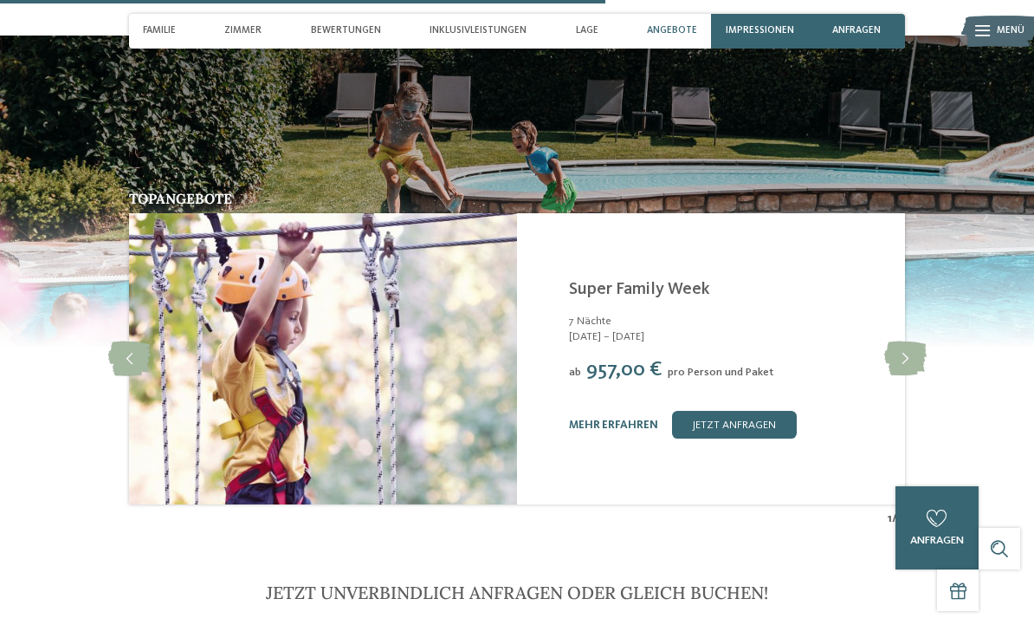
click at [515, 319] on img at bounding box center [323, 358] width 388 height 291
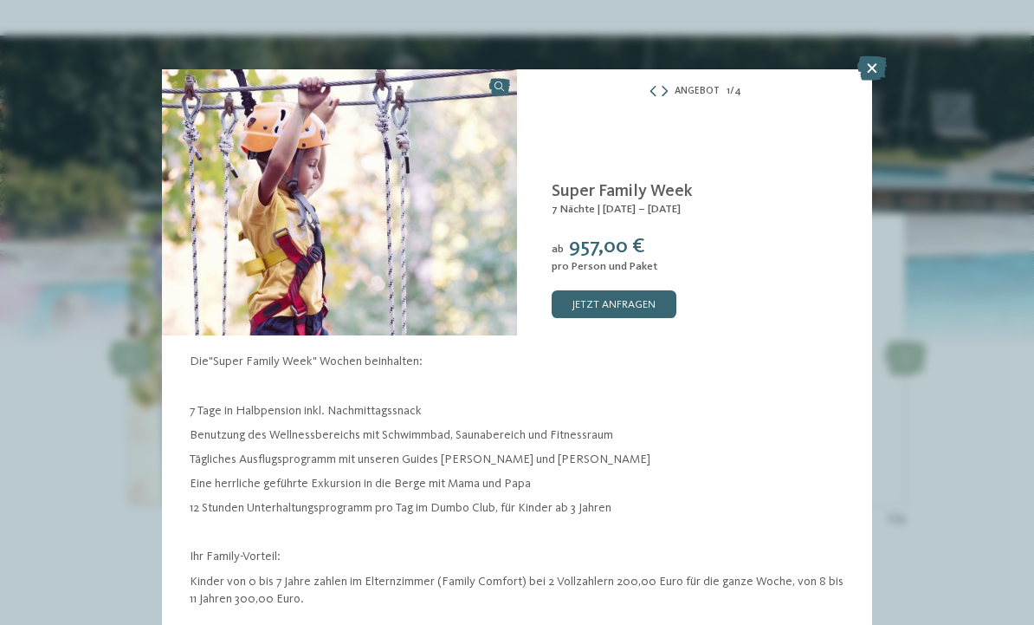
click at [853, 64] on div "Angebot 1 / 4 1" at bounding box center [517, 312] width 1034 height 625
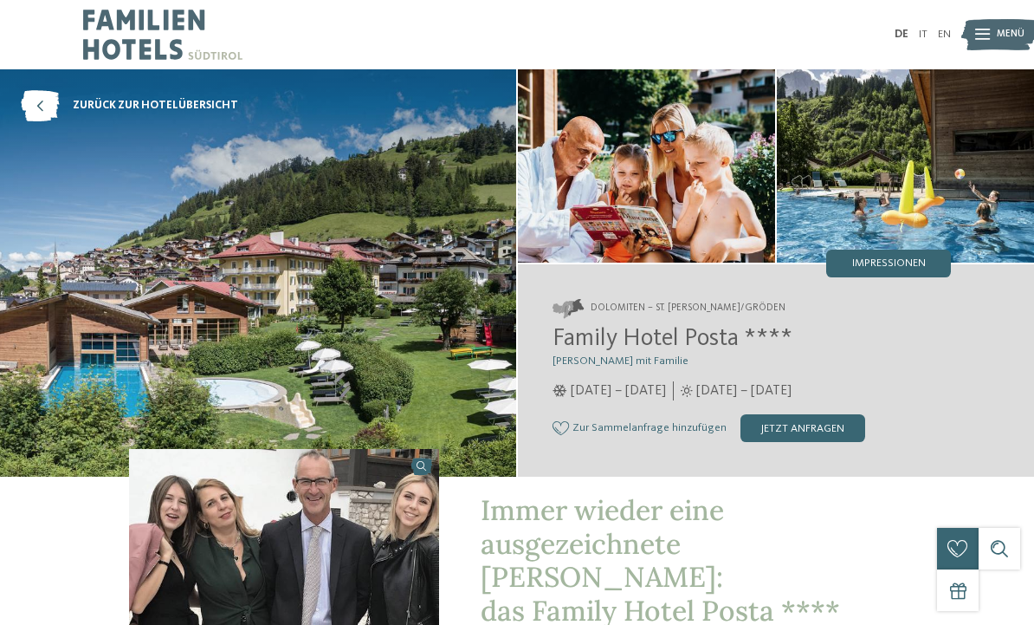
click at [128, 30] on img at bounding box center [162, 34] width 159 height 69
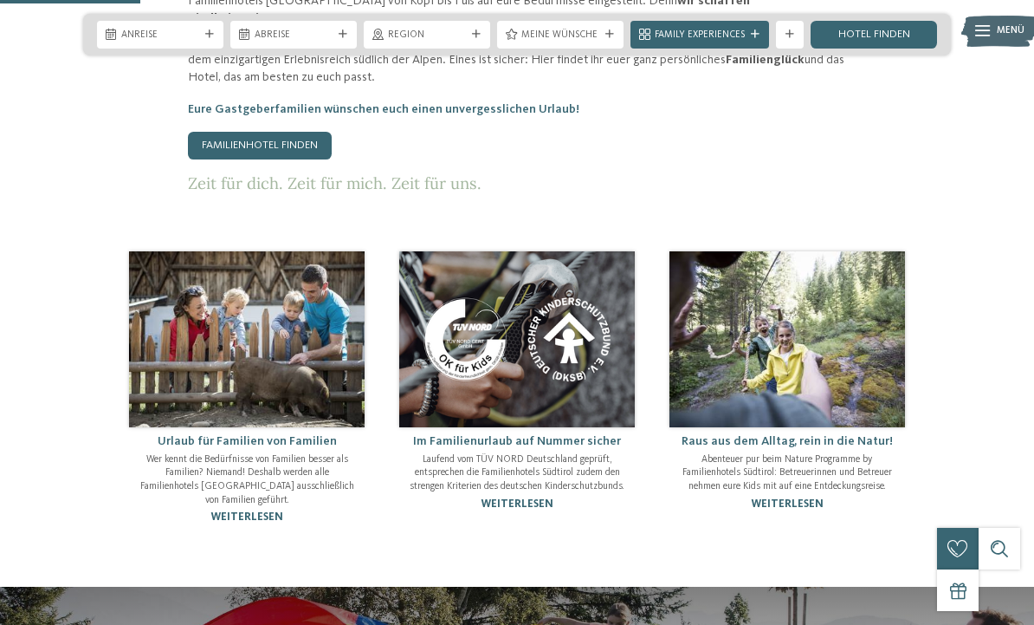
scroll to position [845, 0]
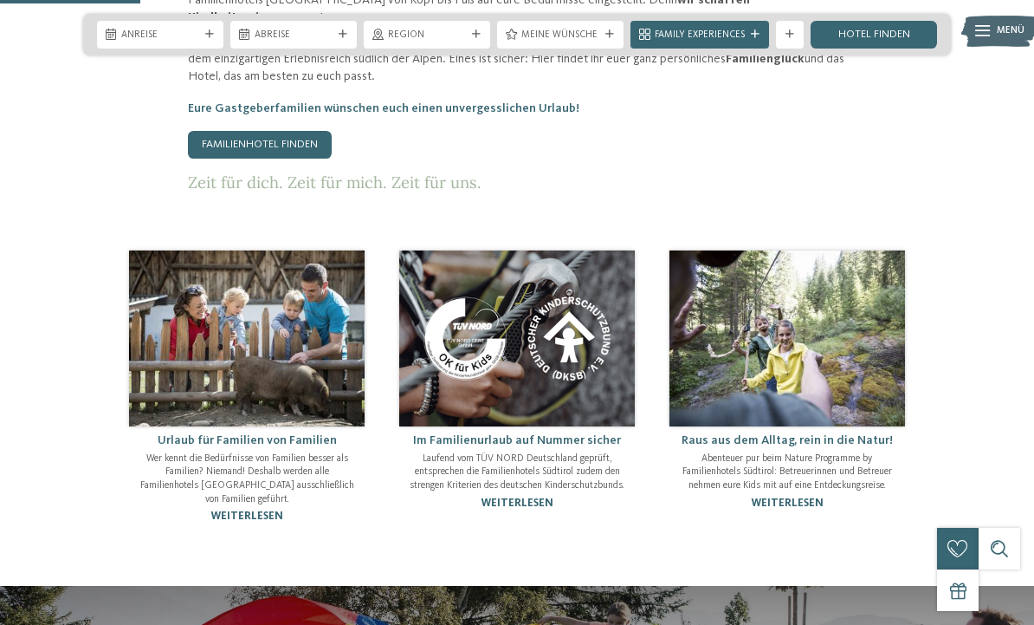
click at [220, 150] on link "Familienhotel finden" at bounding box center [260, 145] width 144 height 28
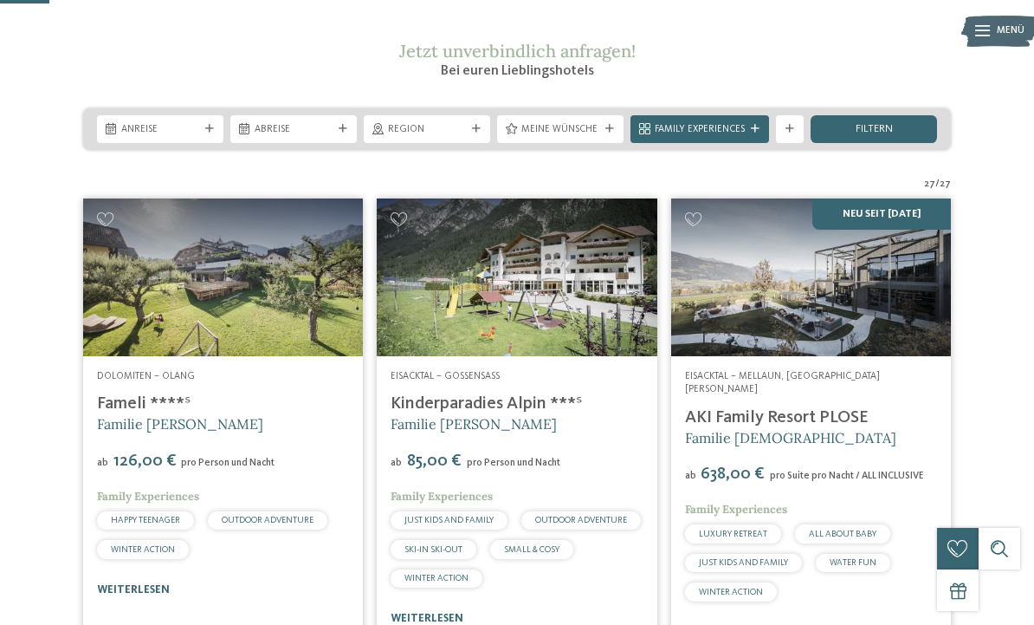
scroll to position [213, 0]
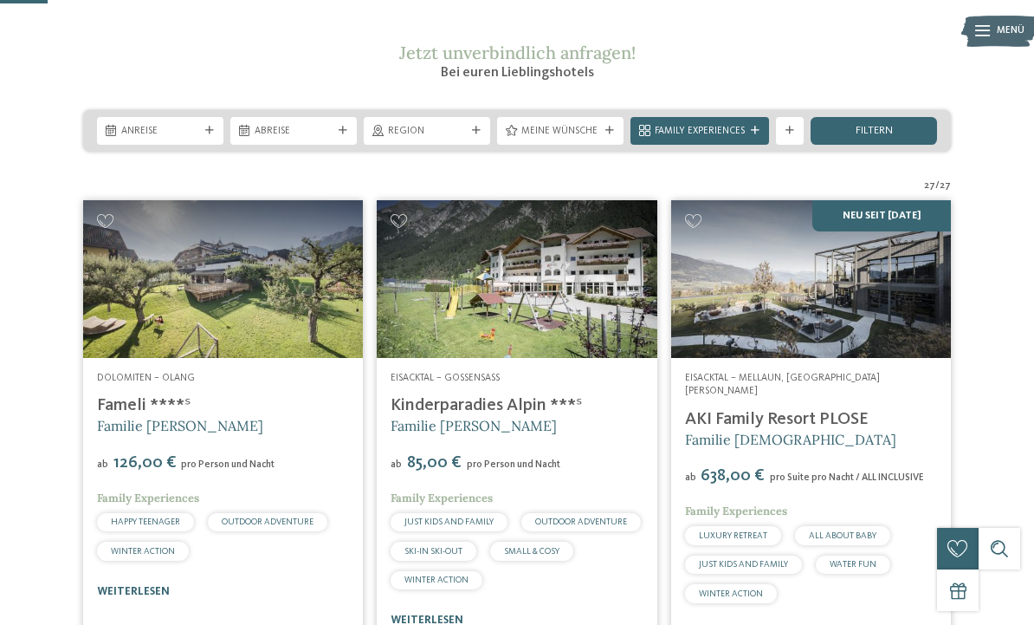
click at [204, 135] on div at bounding box center [210, 130] width 14 height 9
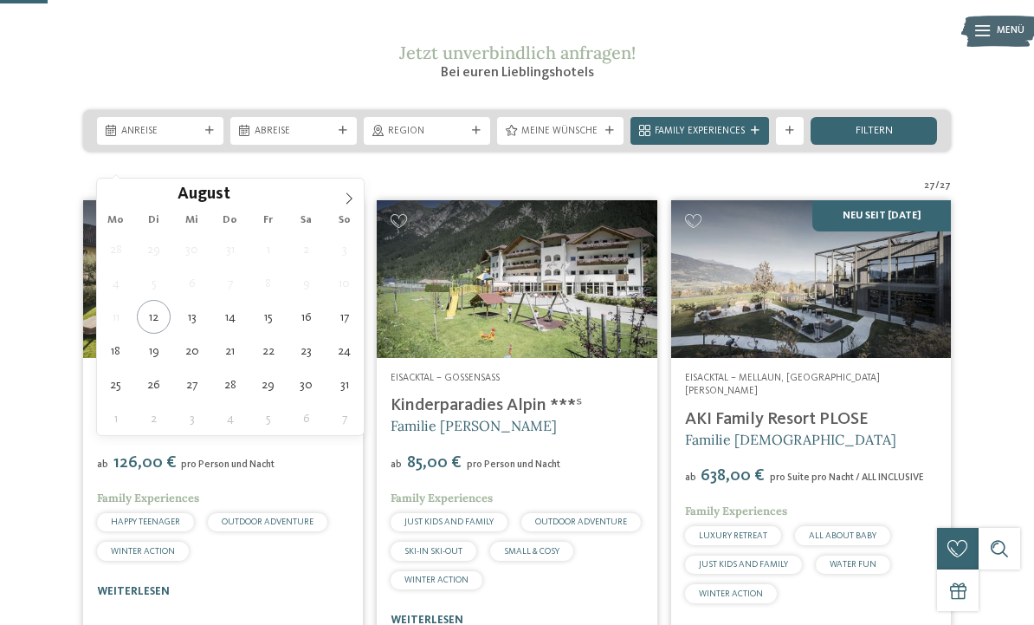
type div "31.08.2025"
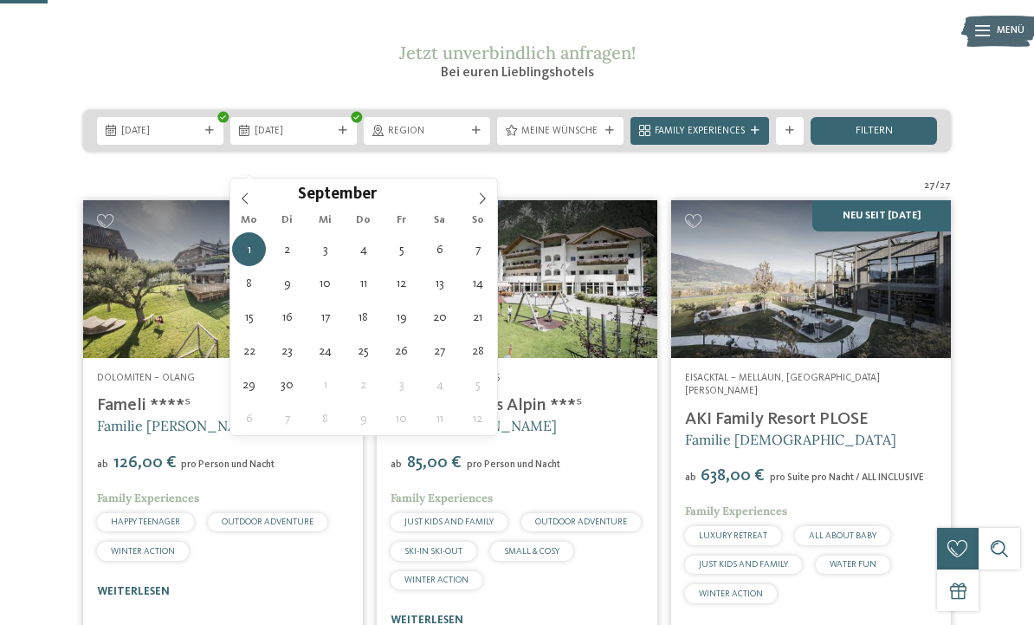
type div "12.09.2025"
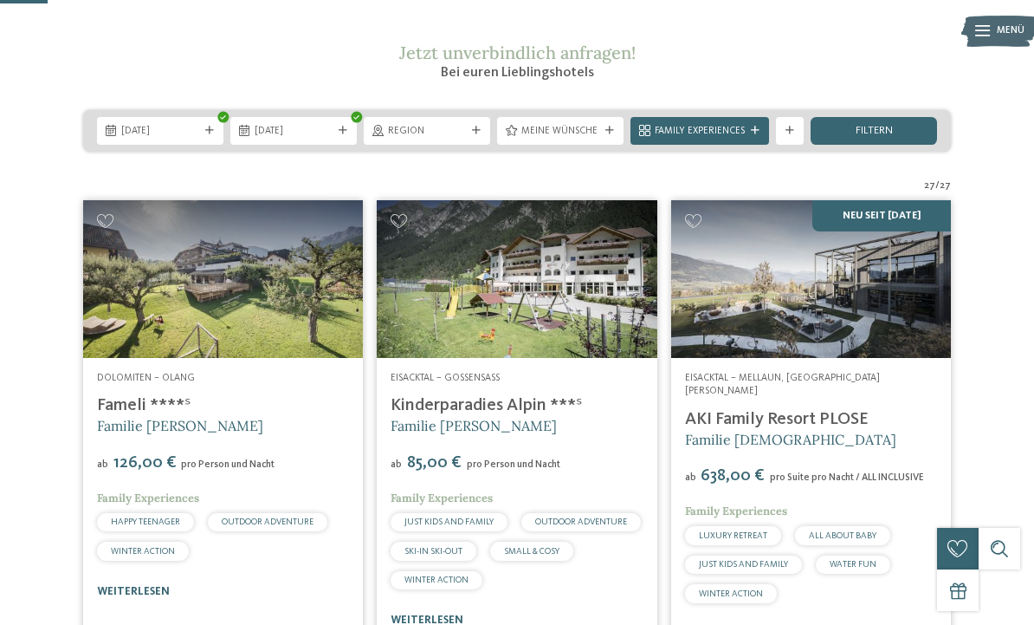
click at [571, 139] on span "Meine Wünsche" at bounding box center [560, 132] width 78 height 14
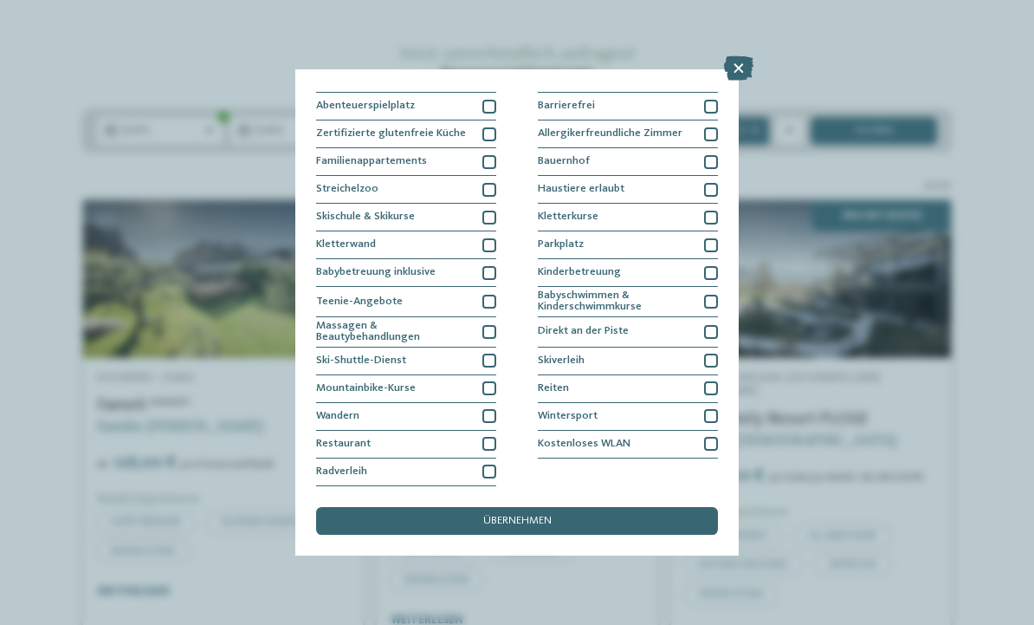
scroll to position [119, 0]
click at [703, 259] on div "Kinderbetreuung" at bounding box center [628, 273] width 180 height 28
click at [703, 231] on div "Parkplatz" at bounding box center [628, 245] width 180 height 28
click at [487, 464] on div at bounding box center [490, 471] width 14 height 14
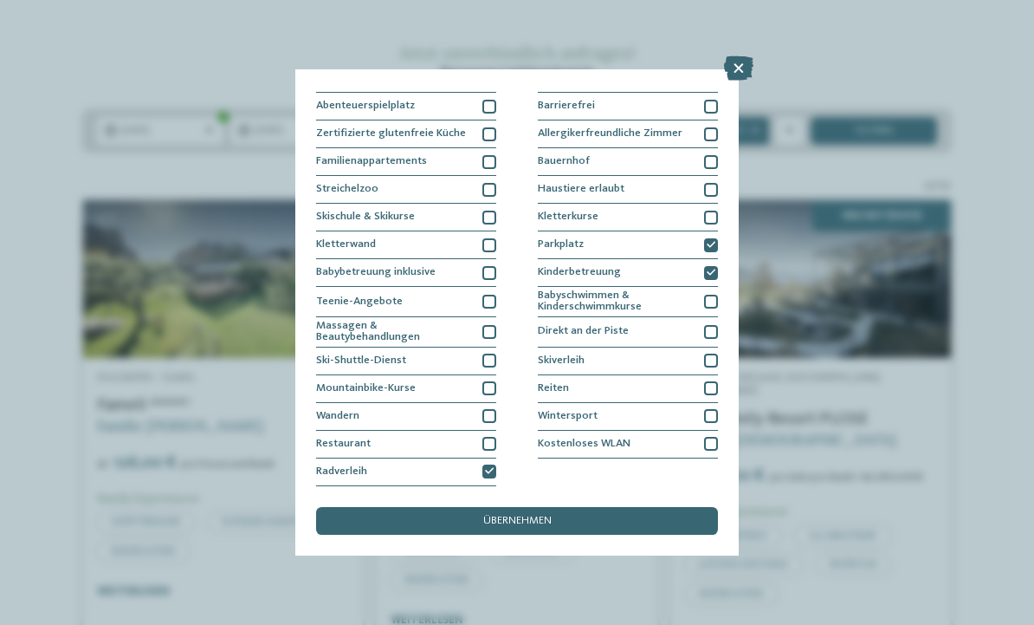
click at [496, 464] on div at bounding box center [490, 471] width 14 height 14
click at [490, 464] on div at bounding box center [490, 471] width 14 height 14
click at [480, 507] on div "übernehmen" at bounding box center [517, 521] width 402 height 28
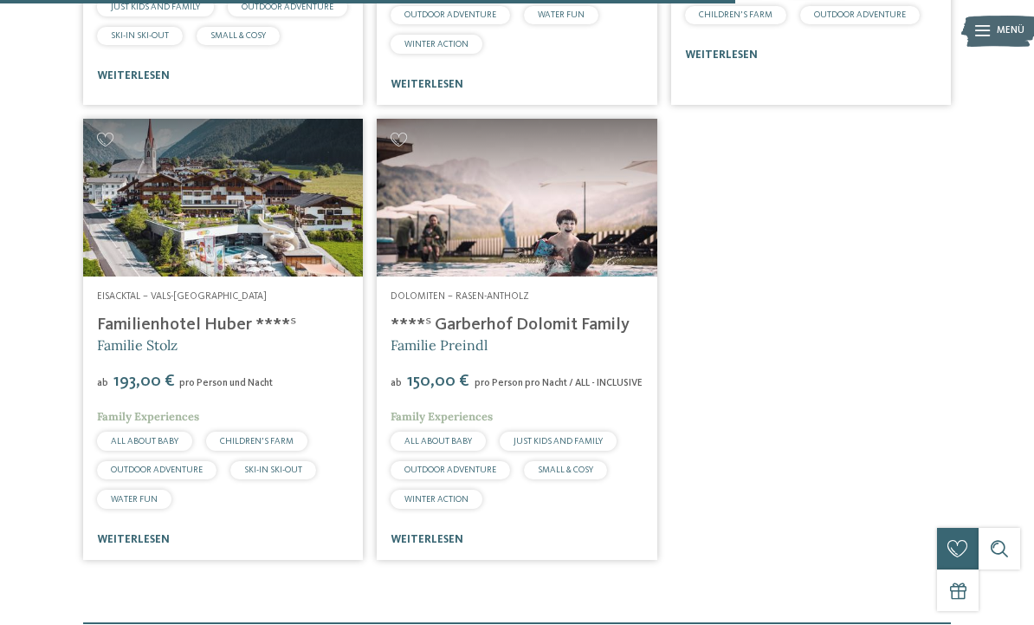
scroll to position [1777, 0]
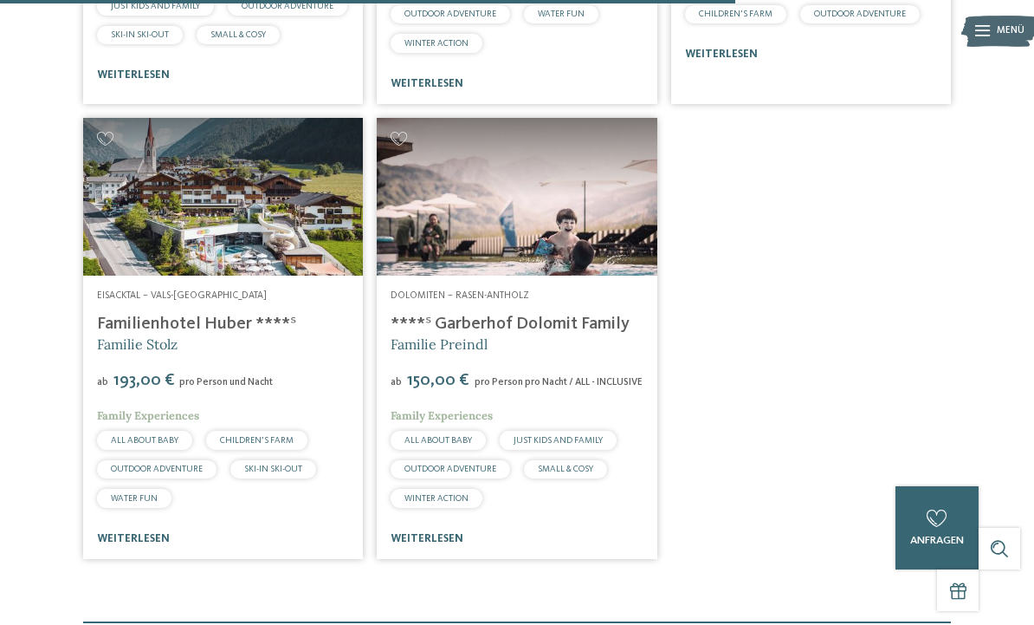
click at [546, 231] on img at bounding box center [517, 197] width 280 height 158
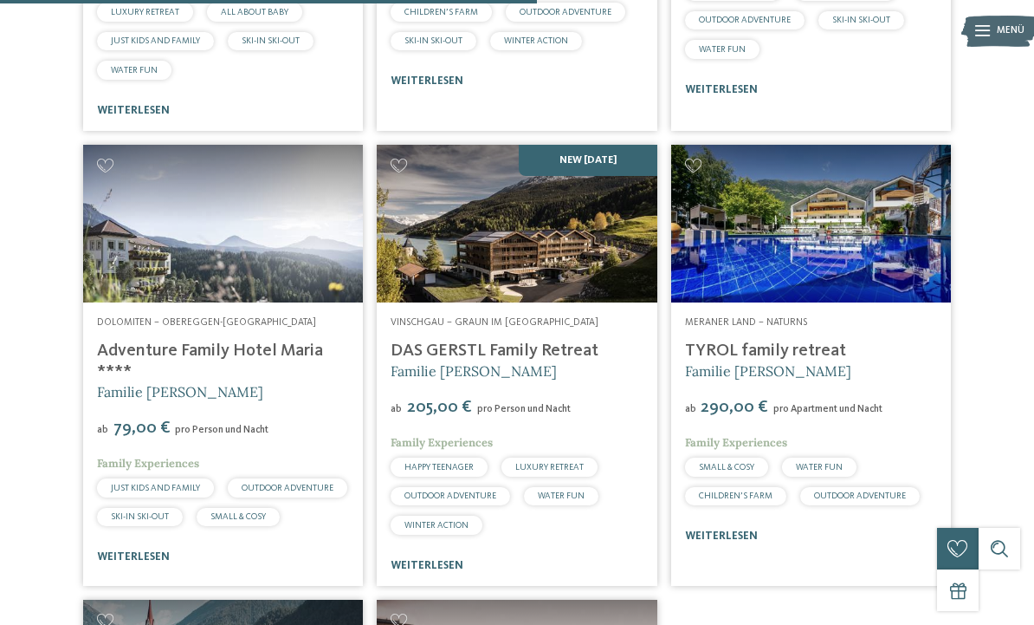
scroll to position [1296, 0]
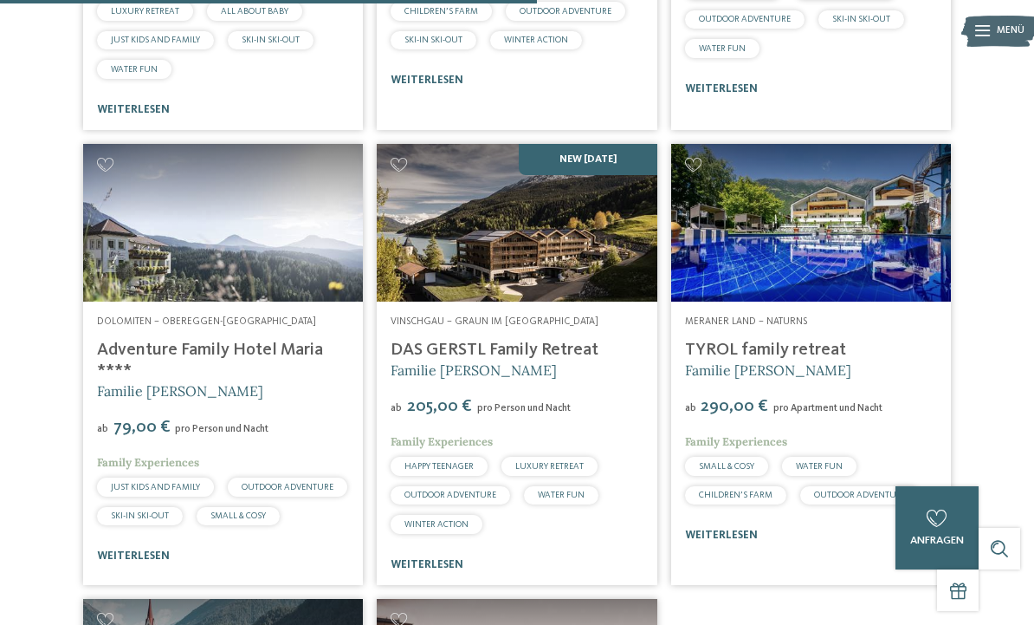
click at [536, 359] on link "DAS GERSTL Family Retreat" at bounding box center [495, 349] width 208 height 17
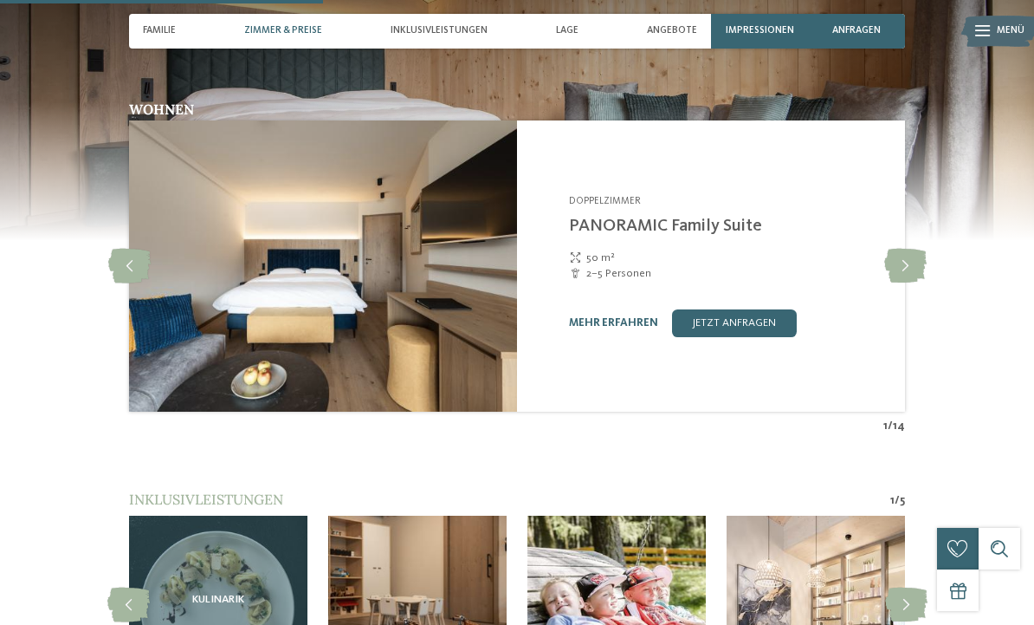
scroll to position [1461, 0]
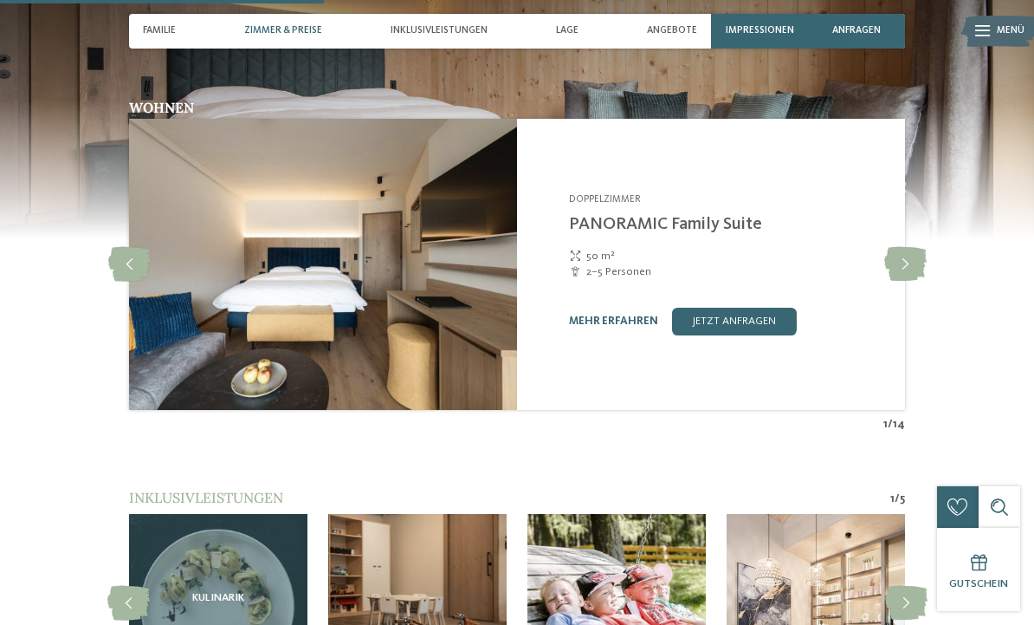
click at [760, 334] on link "jetzt anfragen" at bounding box center [734, 322] width 125 height 28
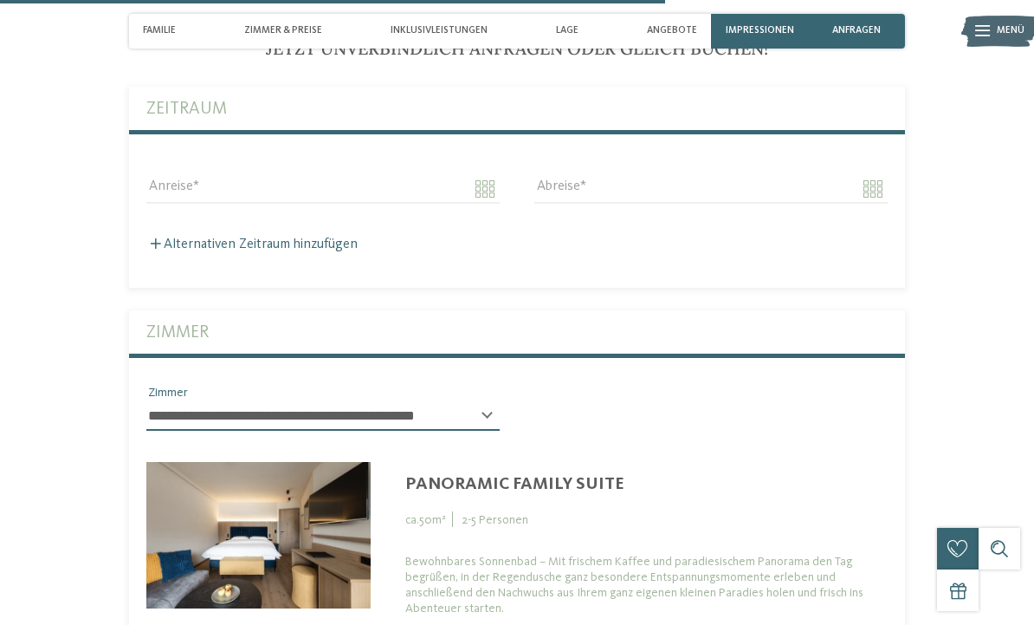
scroll to position [3317, 0]
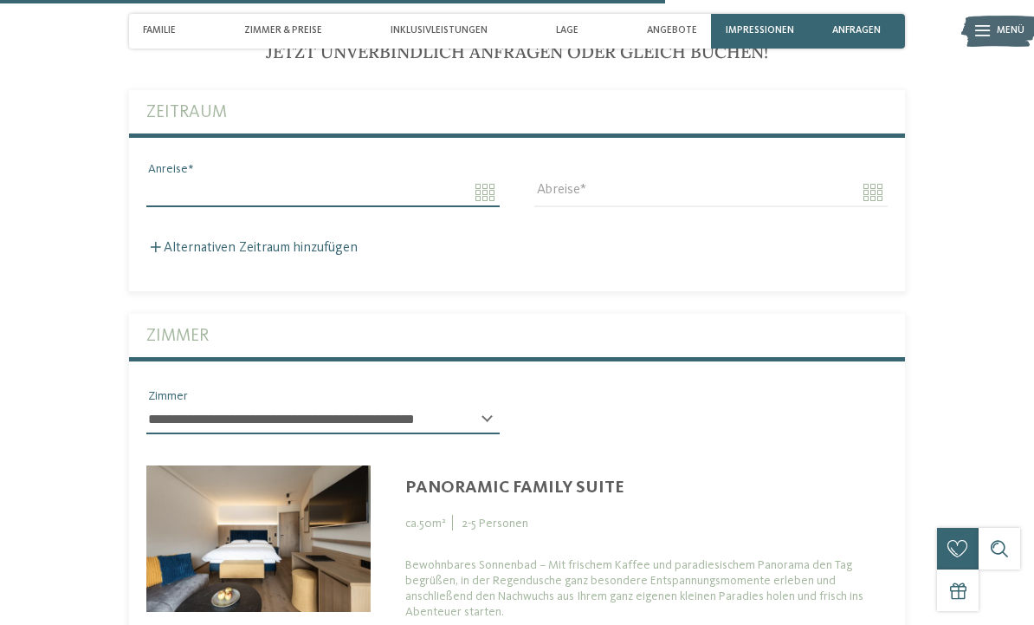
click at [483, 196] on input "Anreise" at bounding box center [322, 192] width 353 height 29
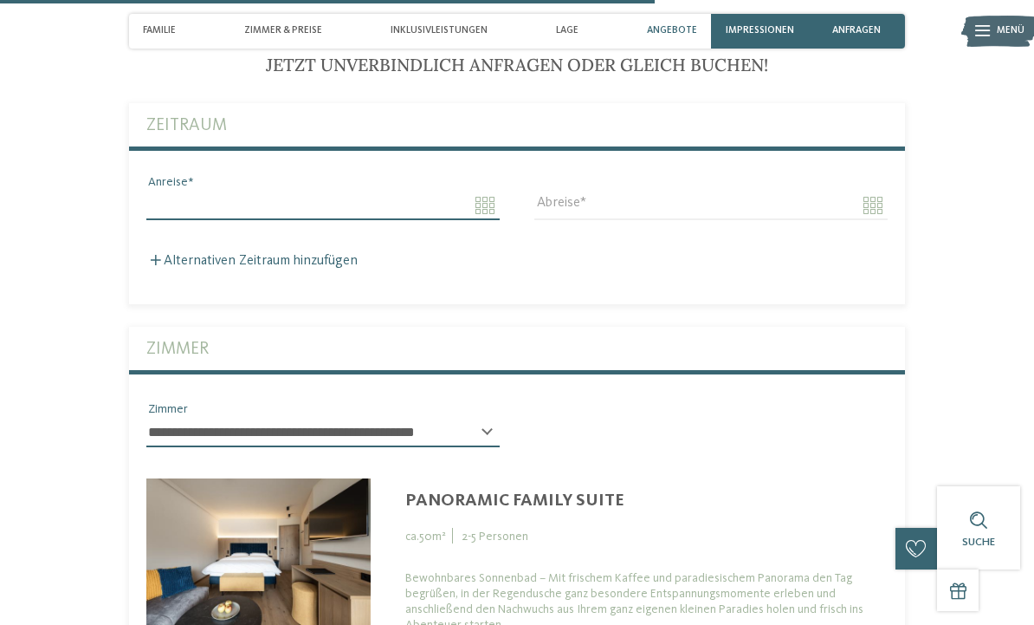
scroll to position [3298, 0]
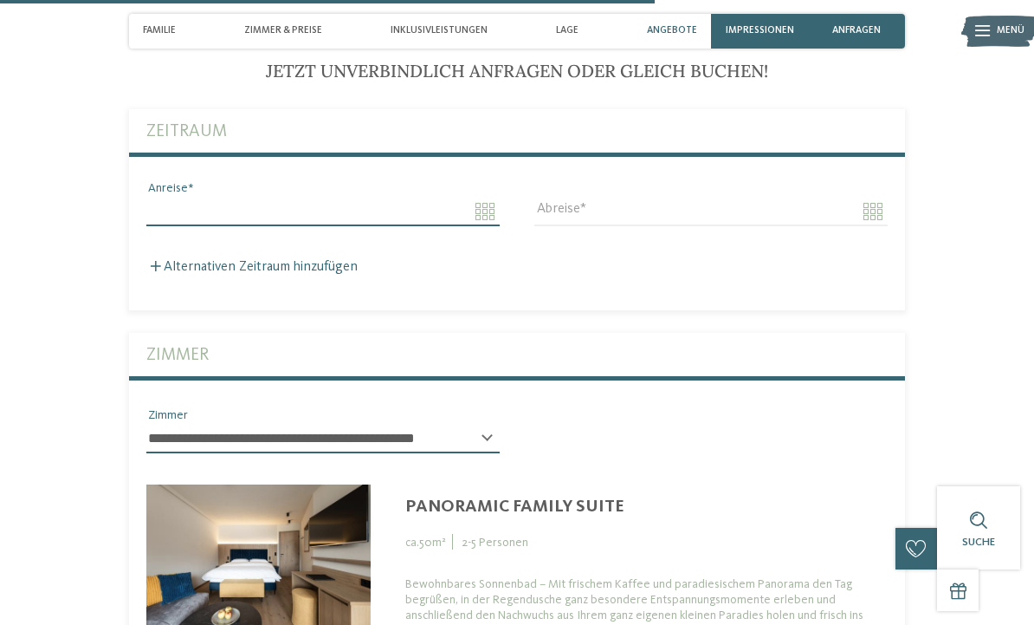
click at [466, 205] on input "Anreise" at bounding box center [322, 211] width 353 height 29
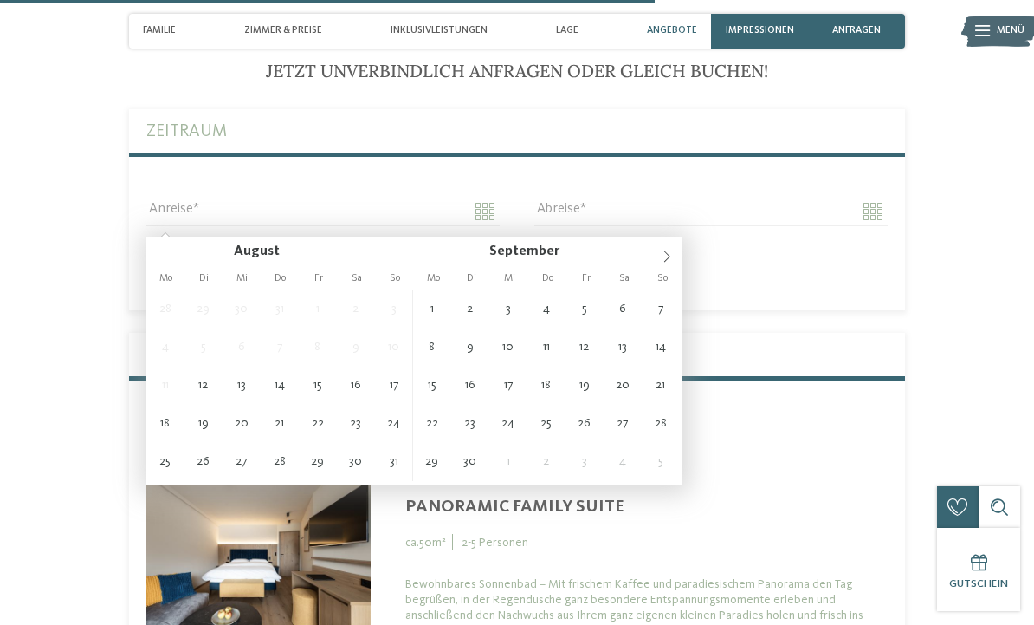
type input "**********"
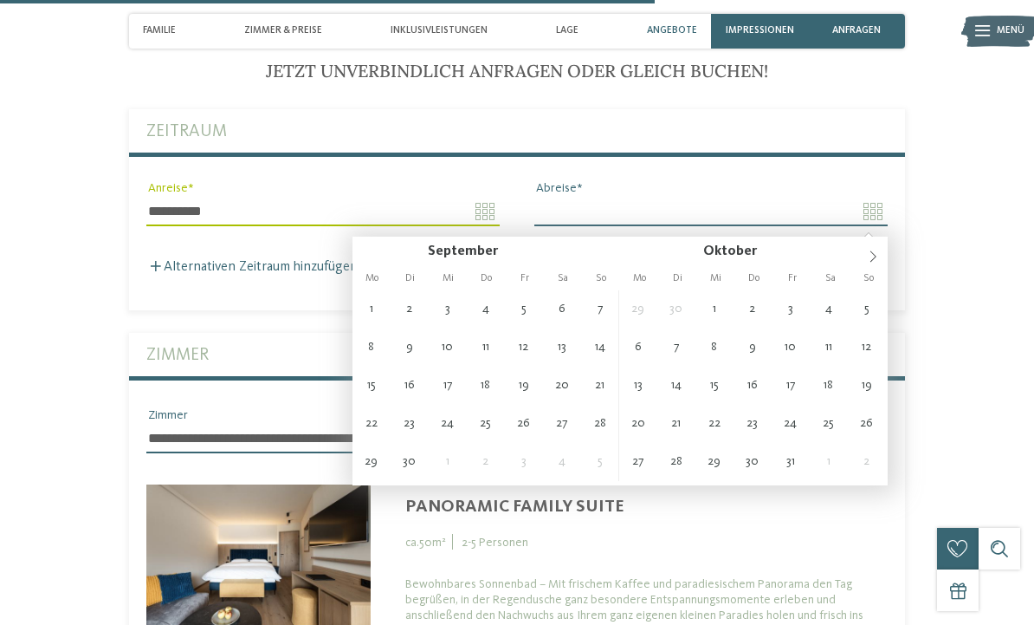
type input "**********"
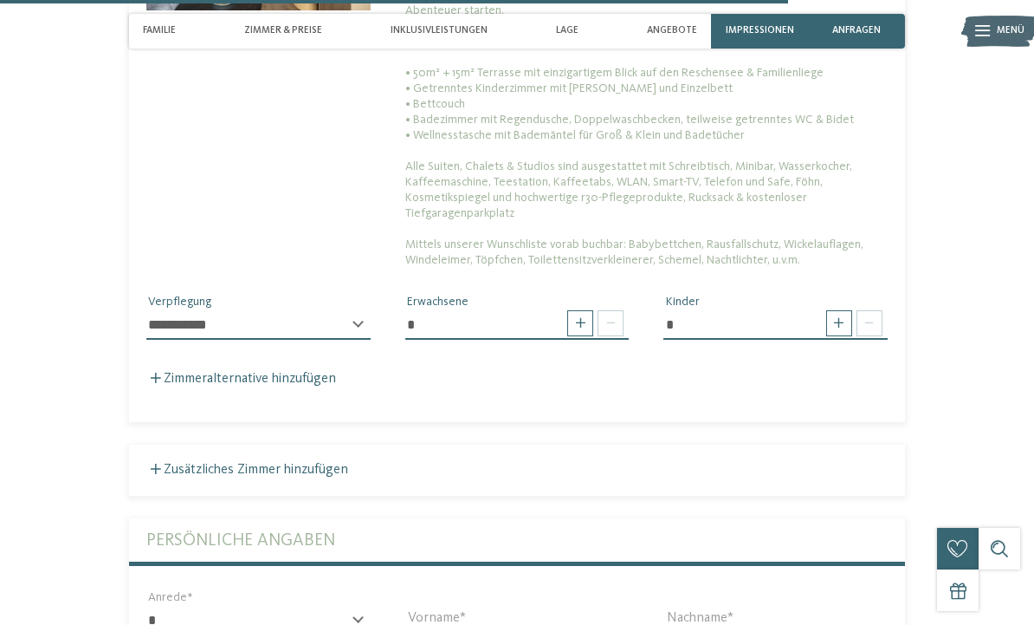
scroll to position [3940, 0]
click at [443, 327] on input "*" at bounding box center [517, 326] width 224 height 29
click at [842, 332] on span at bounding box center [839, 325] width 26 height 26
type input "*"
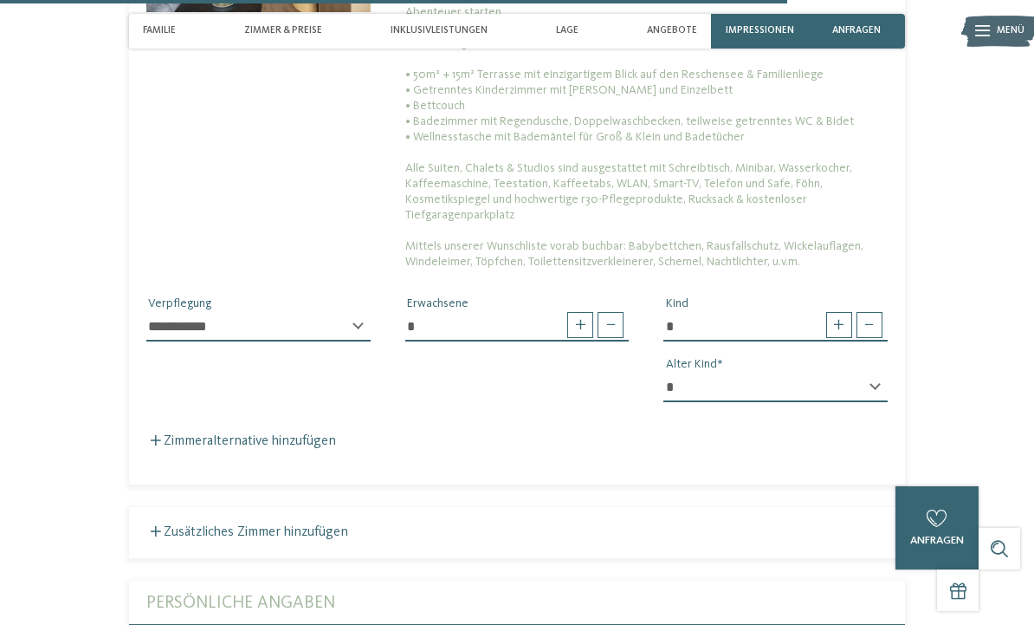
click at [879, 392] on select "* * * * * * * * * * * ** ** ** ** ** ** ** **" at bounding box center [776, 386] width 224 height 29
select select "*"
click at [618, 329] on span at bounding box center [611, 325] width 26 height 26
type input "*"
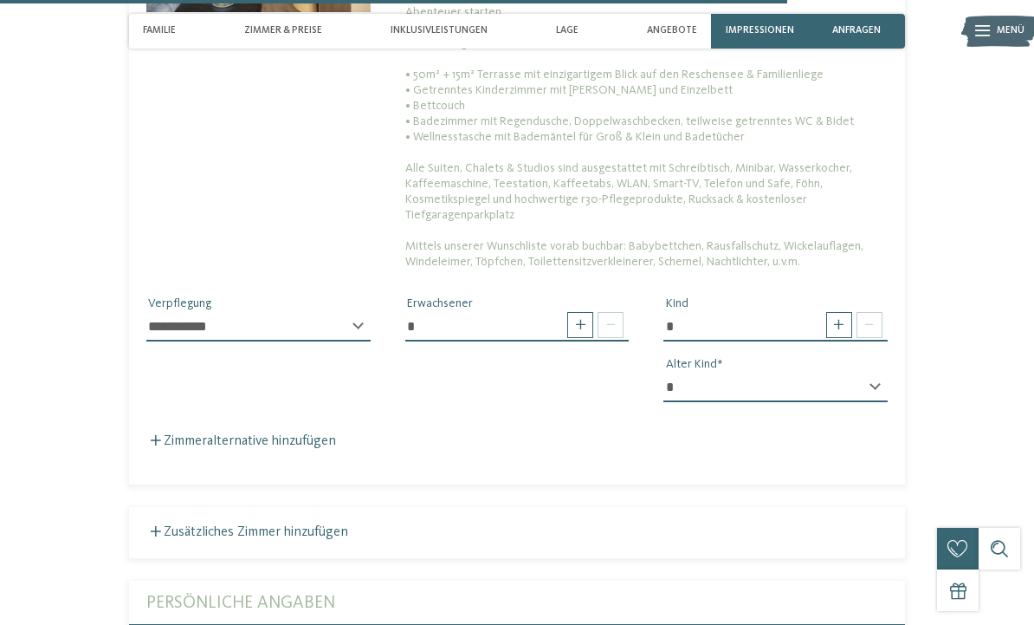
click at [355, 327] on select "**********" at bounding box center [258, 326] width 224 height 29
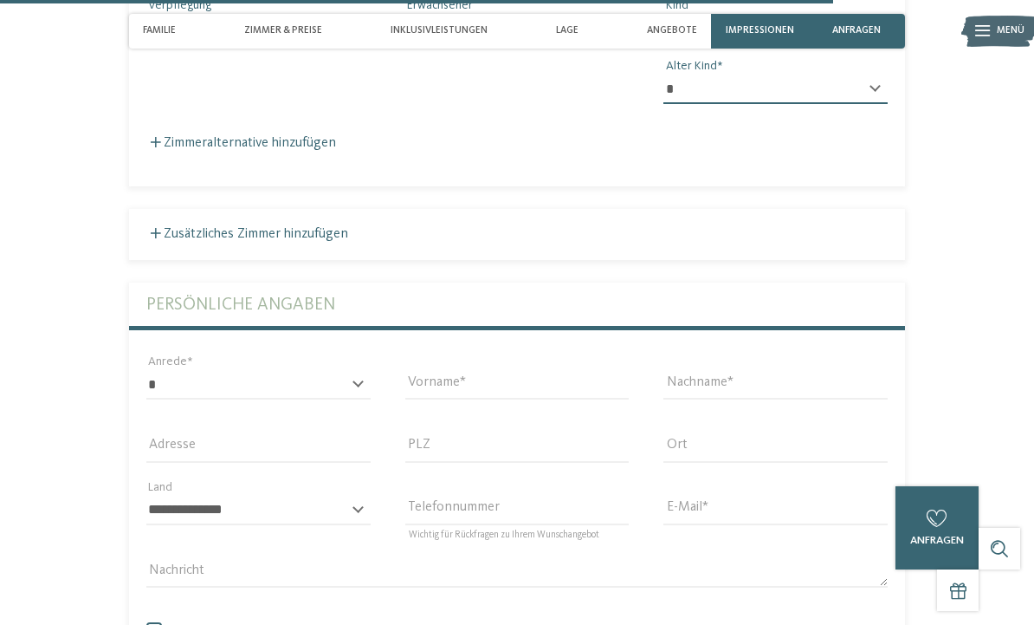
scroll to position [4220, 0]
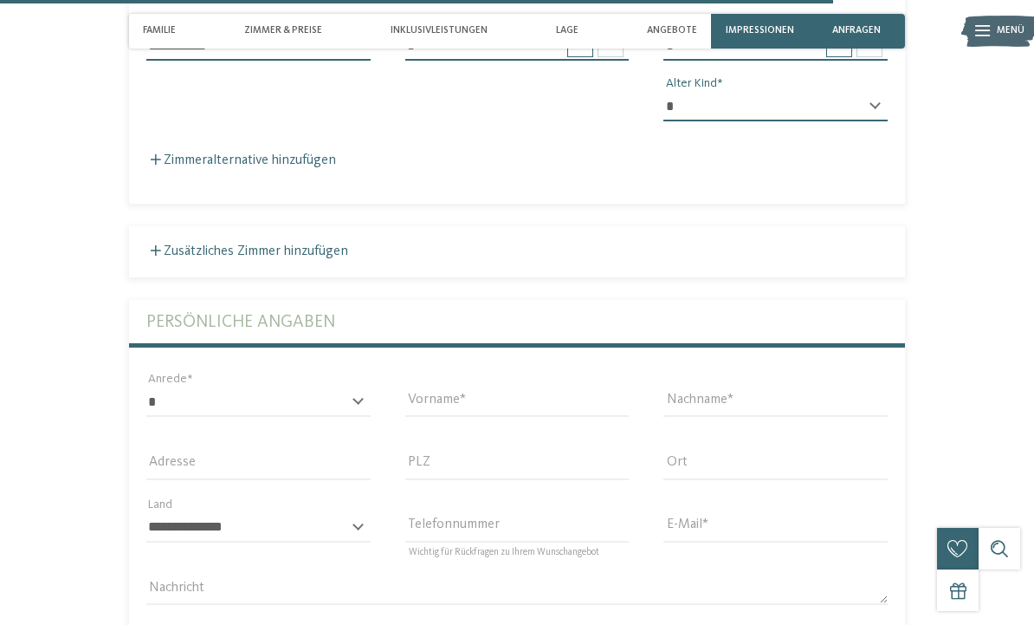
click at [158, 165] on span at bounding box center [156, 159] width 10 height 10
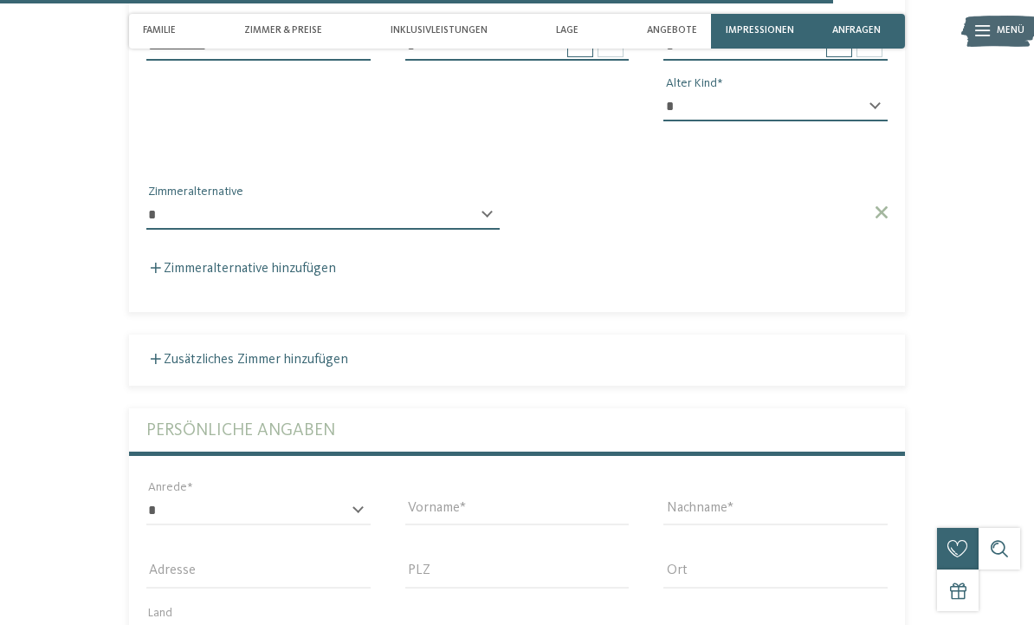
click at [495, 230] on select "**********" at bounding box center [322, 214] width 353 height 29
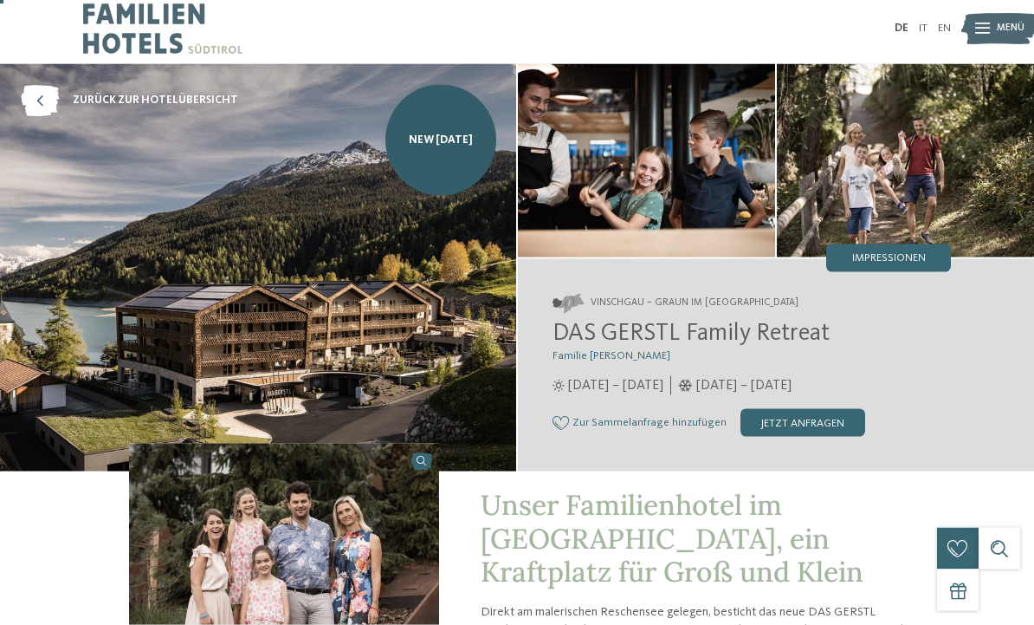
scroll to position [0, 0]
